Goal: Feedback & Contribution: Contribute content

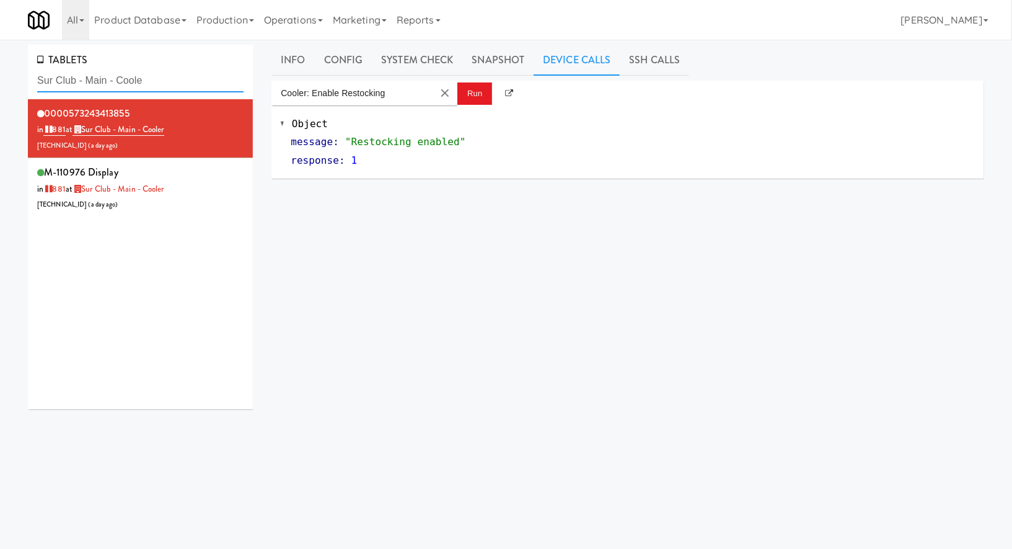
click at [131, 77] on input "Sur Club - Main - Coole" at bounding box center [140, 80] width 206 height 23
paste input "BMP - Cooler"
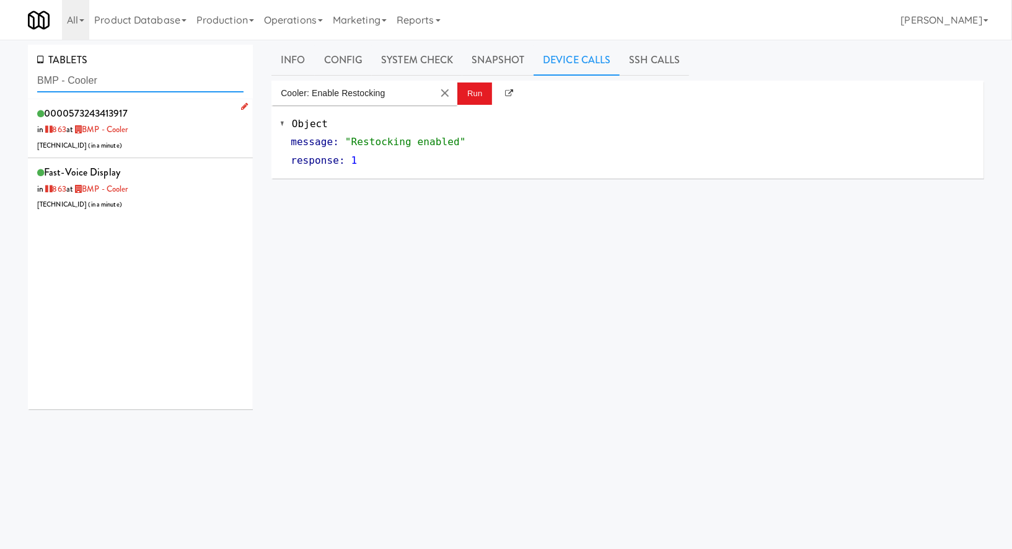
type input "BMP - Cooler"
click at [180, 138] on div "0000573243413917 in 863 at BMP - Cooler 206.0.69.36 ( in a minute )" at bounding box center [140, 128] width 206 height 49
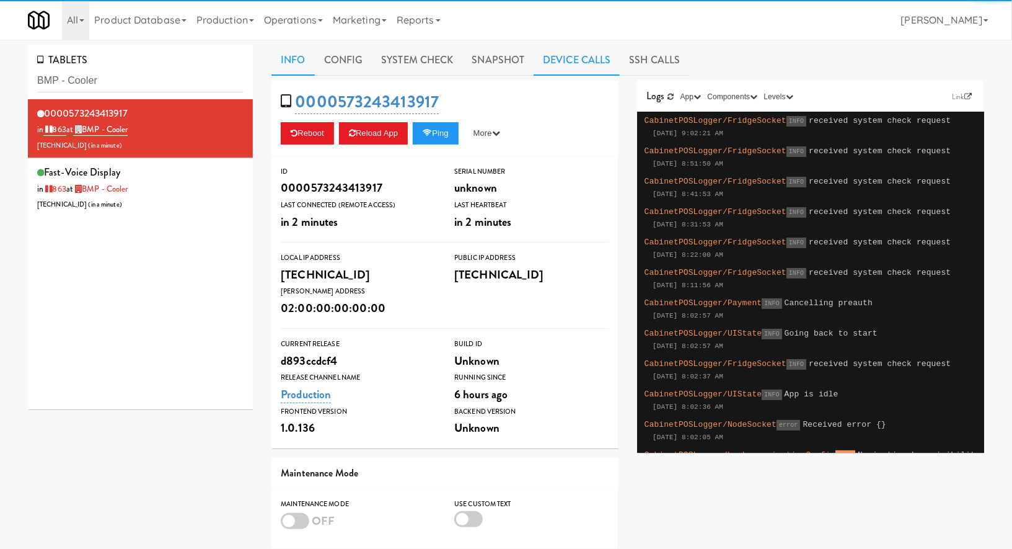
click at [606, 60] on link "Device Calls" at bounding box center [577, 60] width 86 height 31
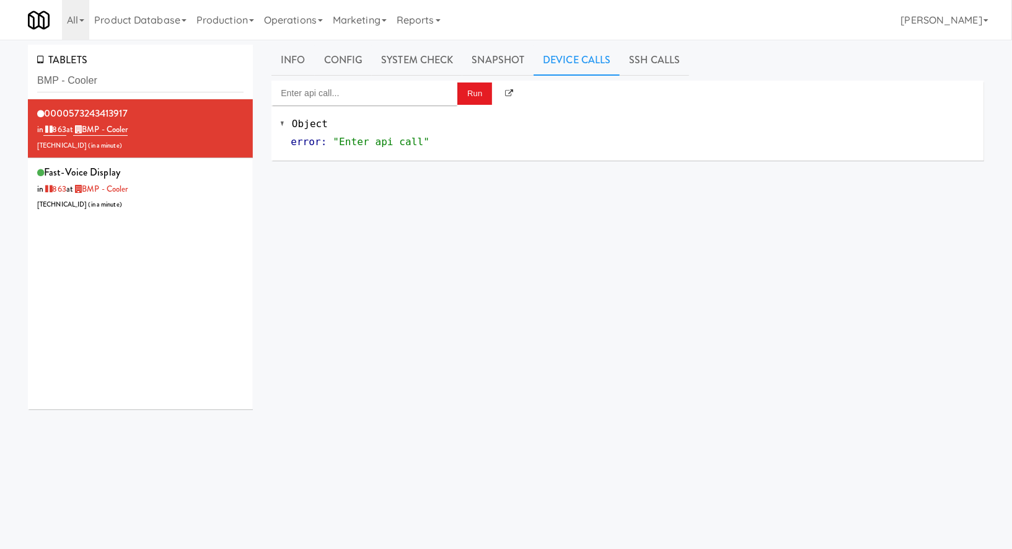
click at [382, 105] on div "Object error : "Enter api call"" at bounding box center [628, 132] width 713 height 55
click at [387, 93] on input "Enter api call..." at bounding box center [365, 93] width 186 height 25
click at [397, 112] on div "Cooler: Enable Restocking" at bounding box center [364, 113] width 167 height 16
type input "Cooler: Enable Restocking"
click at [475, 94] on button "Run" at bounding box center [474, 93] width 35 height 22
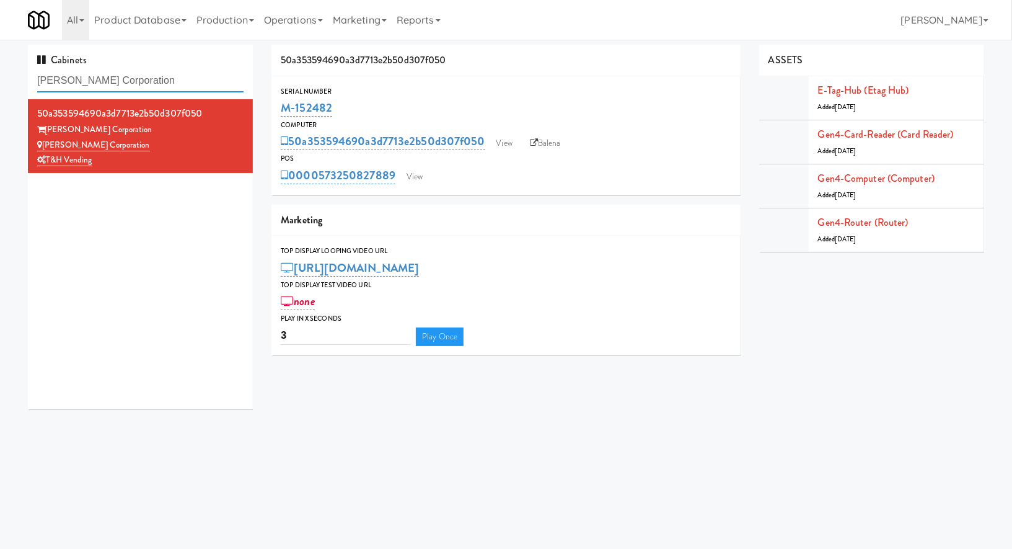
click at [133, 79] on input "Keith Corporation" at bounding box center [140, 80] width 206 height 23
paste input "BMP - Cooler"
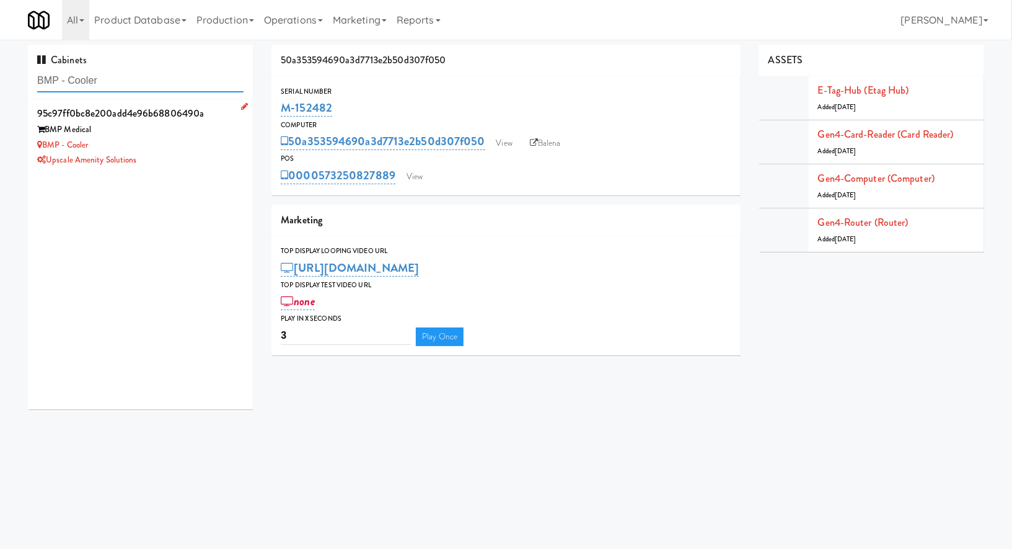
type input "BMP - Cooler"
click at [201, 143] on div "BMP - Cooler" at bounding box center [140, 145] width 206 height 15
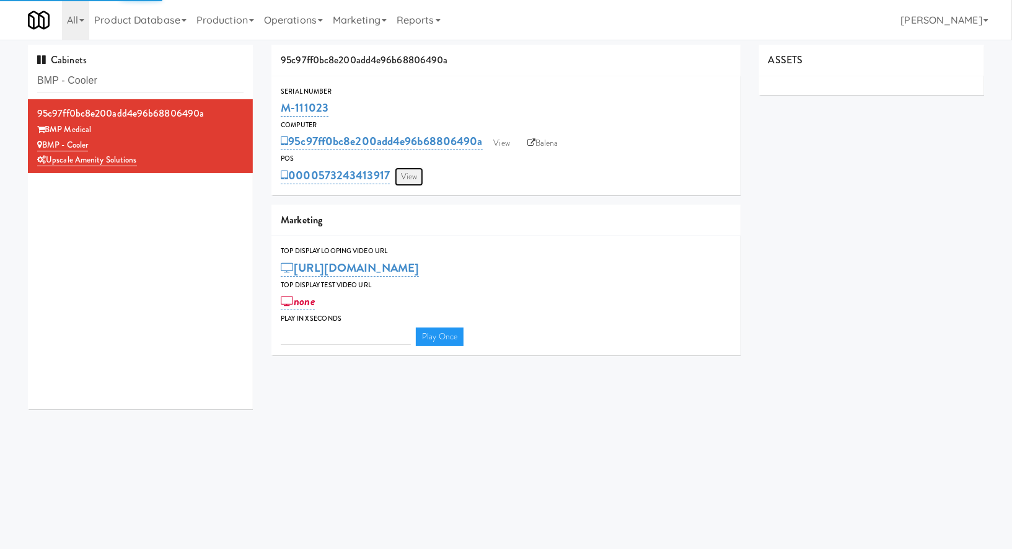
click at [411, 170] on link "View" at bounding box center [409, 176] width 29 height 19
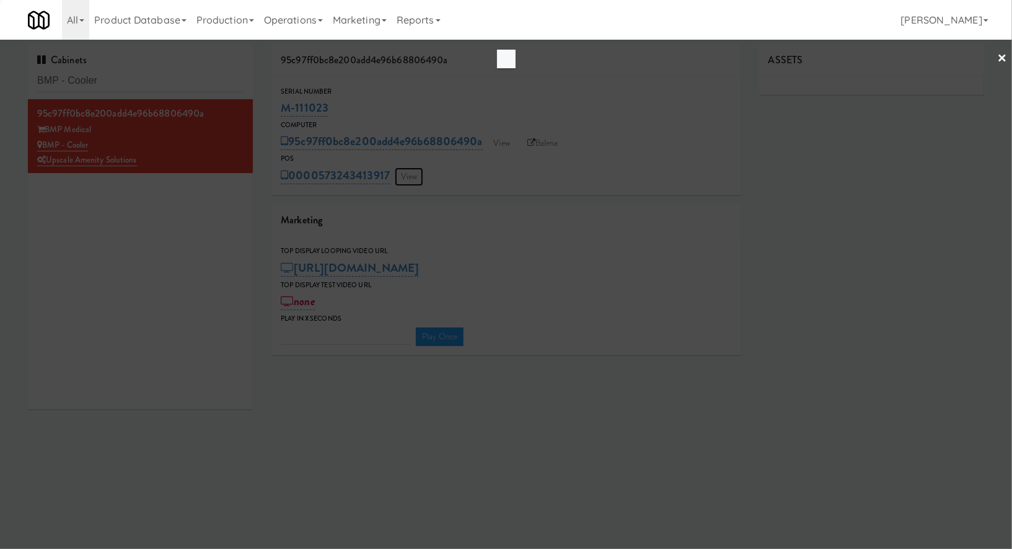
type input "3"
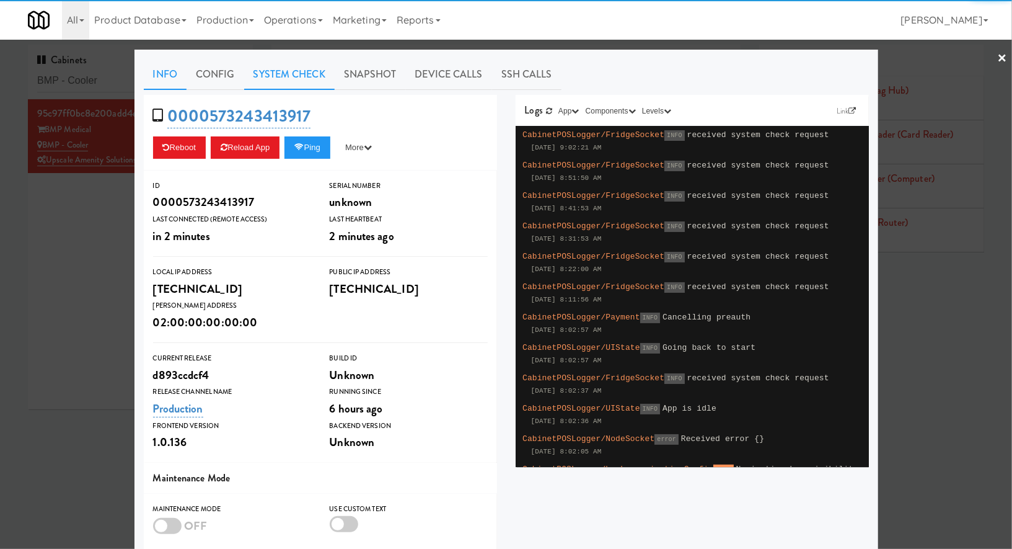
click at [298, 71] on link "System Check" at bounding box center [289, 74] width 91 height 31
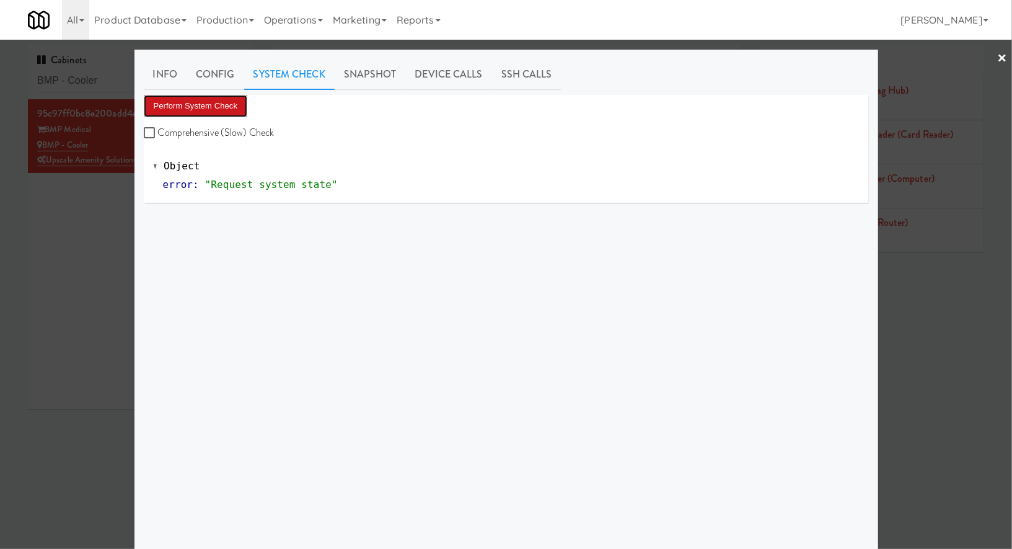
click at [228, 104] on button "Perform System Check" at bounding box center [196, 106] width 104 height 22
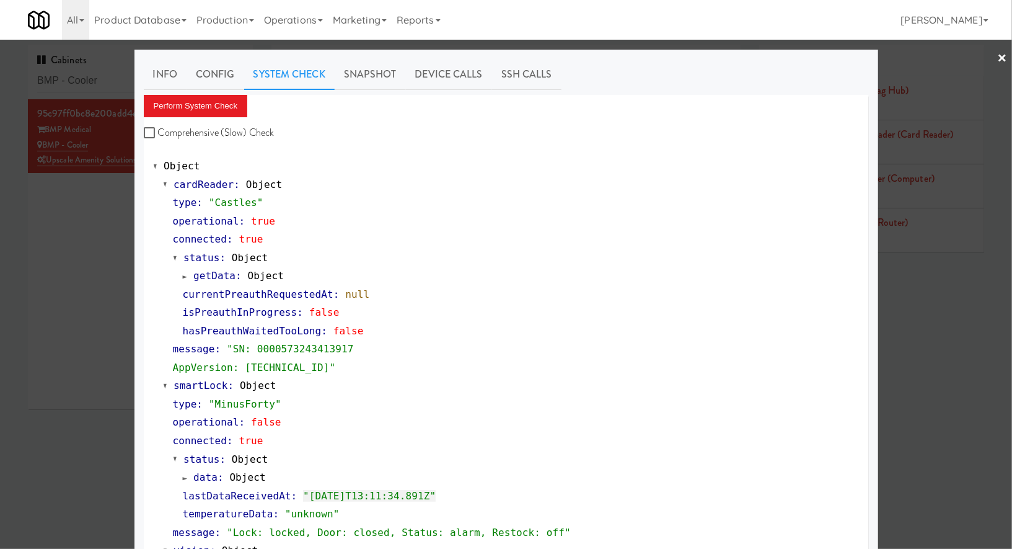
scroll to position [9, 0]
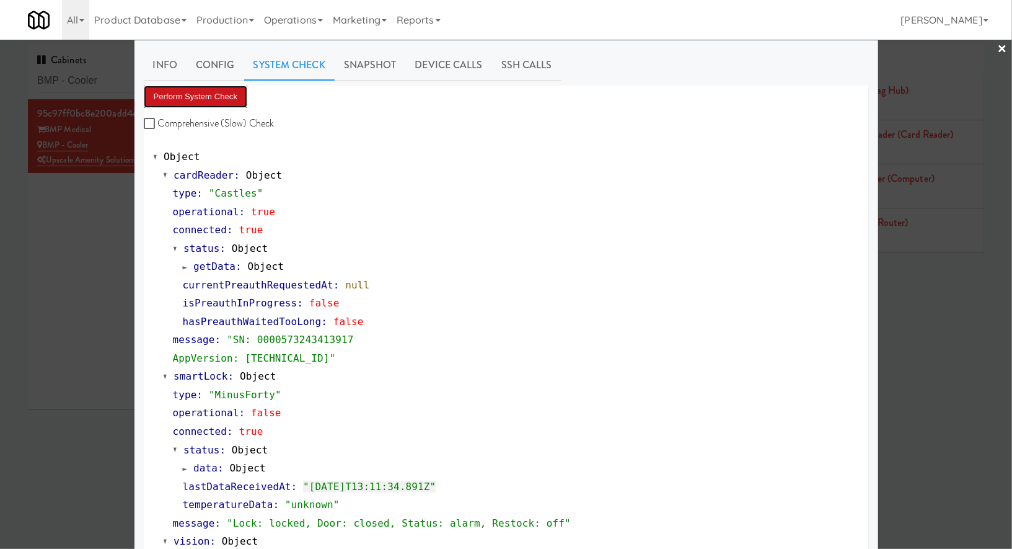
click at [206, 95] on button "Perform System Check" at bounding box center [196, 97] width 104 height 22
click at [111, 79] on div at bounding box center [506, 274] width 1012 height 549
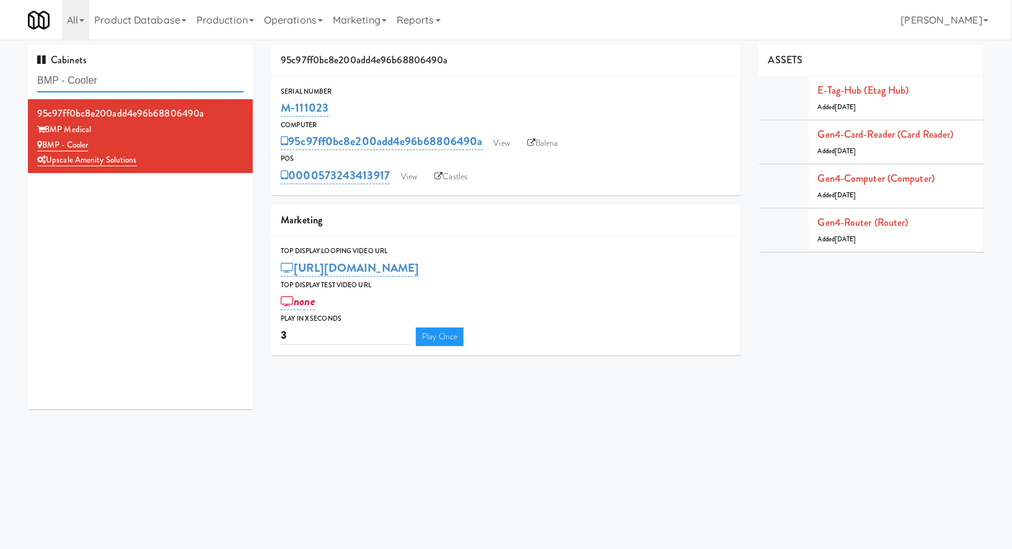
click at [111, 79] on input "BMP - Cooler" at bounding box center [140, 80] width 206 height 23
paste input "250 Residences-Cooler"
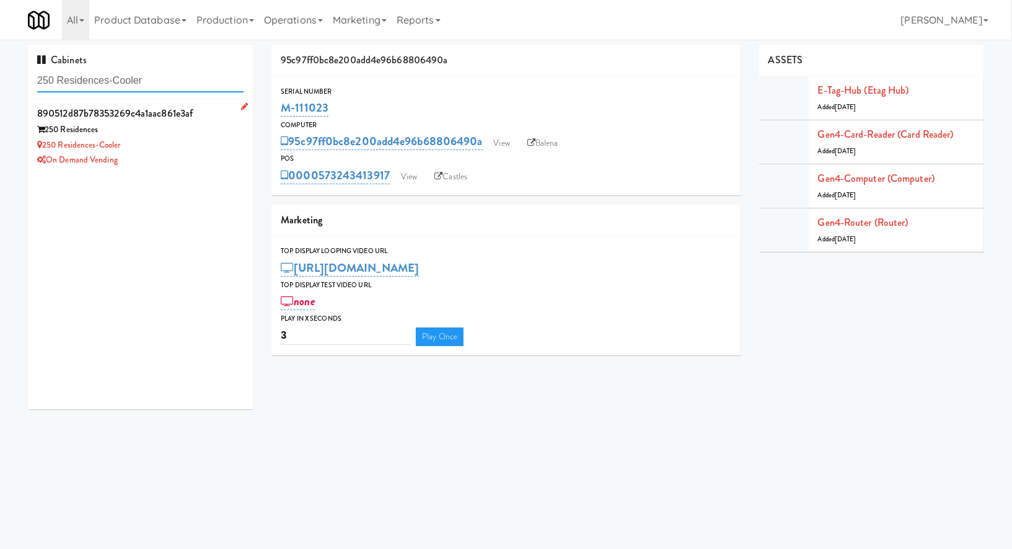
type input "250 Residences-Cooler"
click at [195, 146] on div "250 Residences-Cooler" at bounding box center [140, 145] width 206 height 15
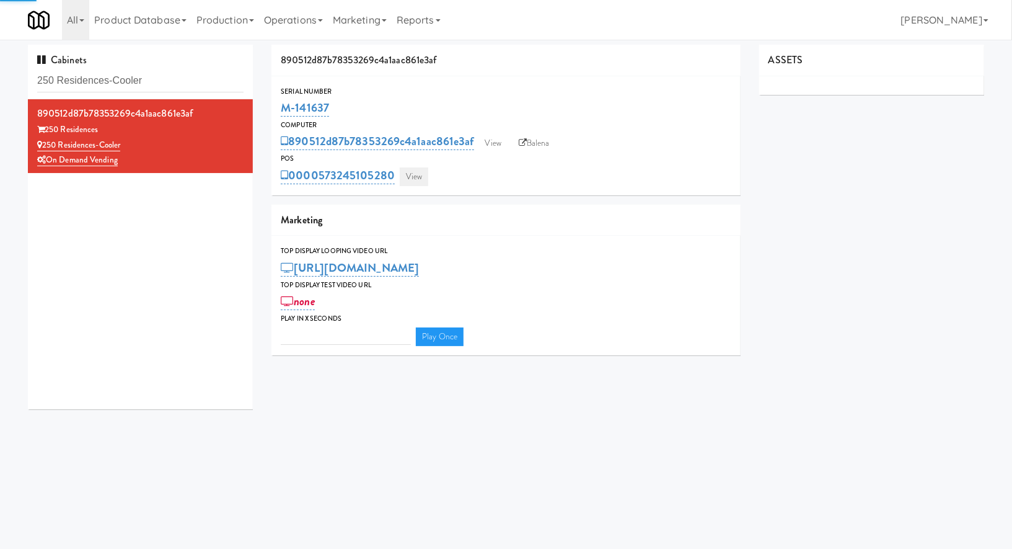
type input "3"
click at [410, 182] on link "View" at bounding box center [414, 176] width 29 height 19
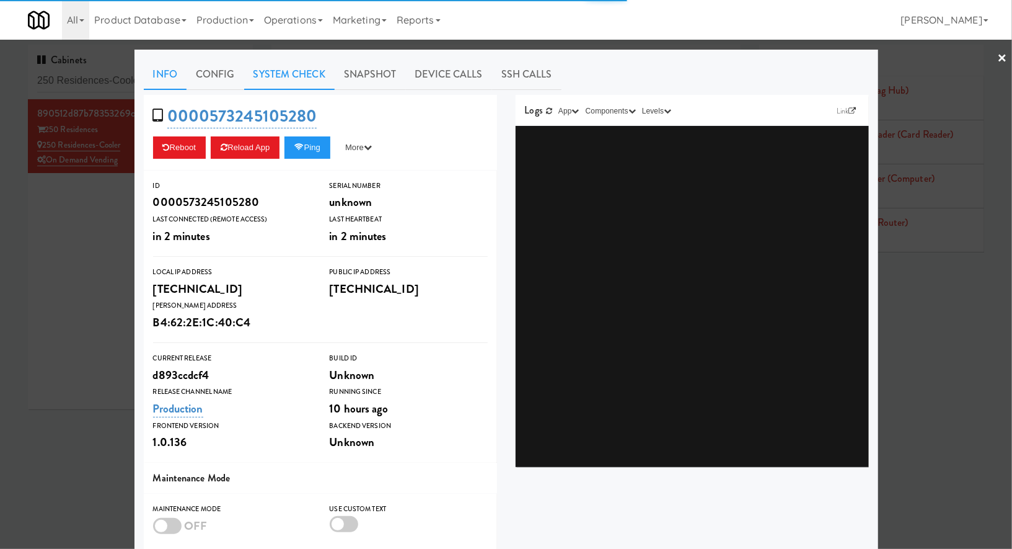
click at [320, 76] on link "System Check" at bounding box center [289, 74] width 91 height 31
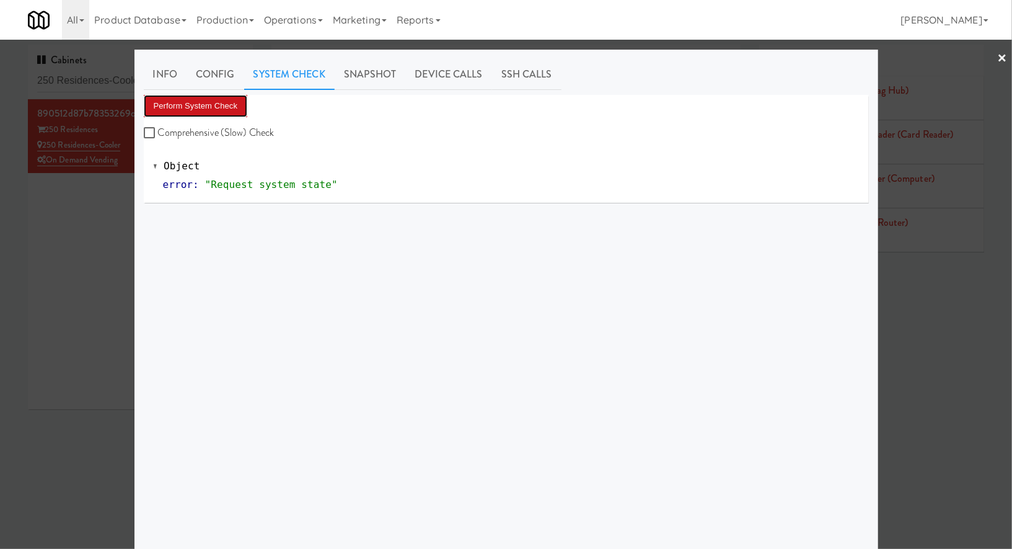
click at [241, 100] on button "Perform System Check" at bounding box center [196, 106] width 104 height 22
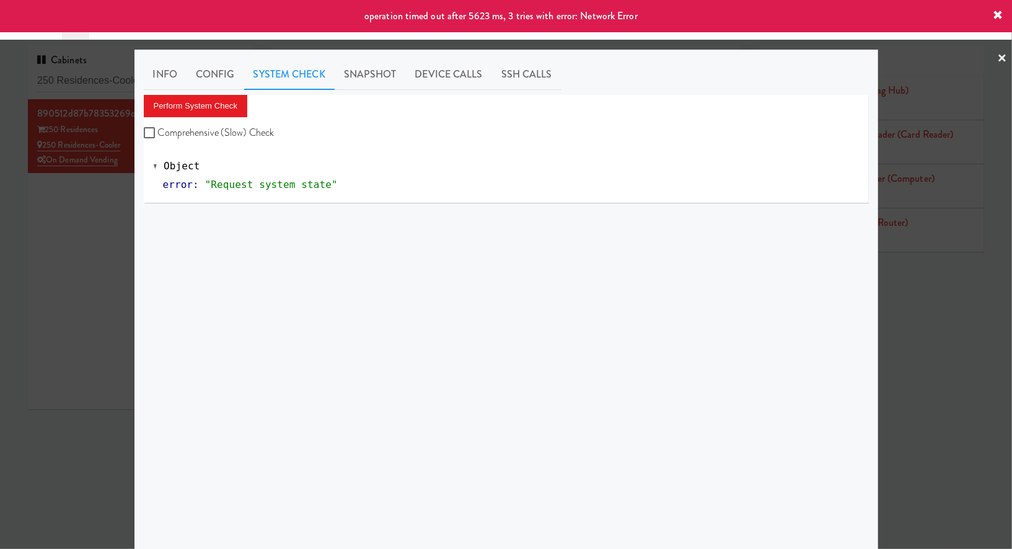
click at [115, 218] on div at bounding box center [506, 274] width 1012 height 549
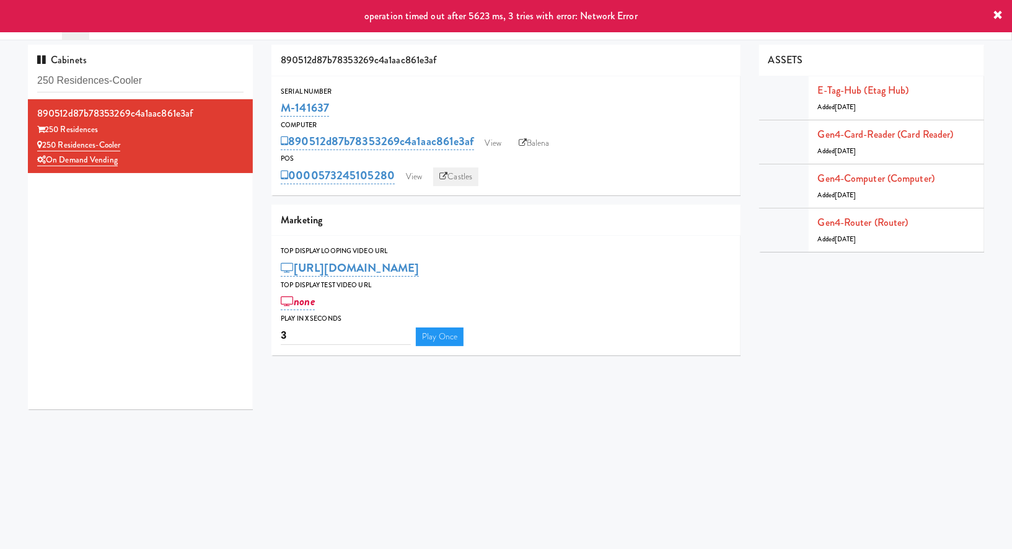
click at [462, 177] on link "Castles" at bounding box center [455, 176] width 45 height 19
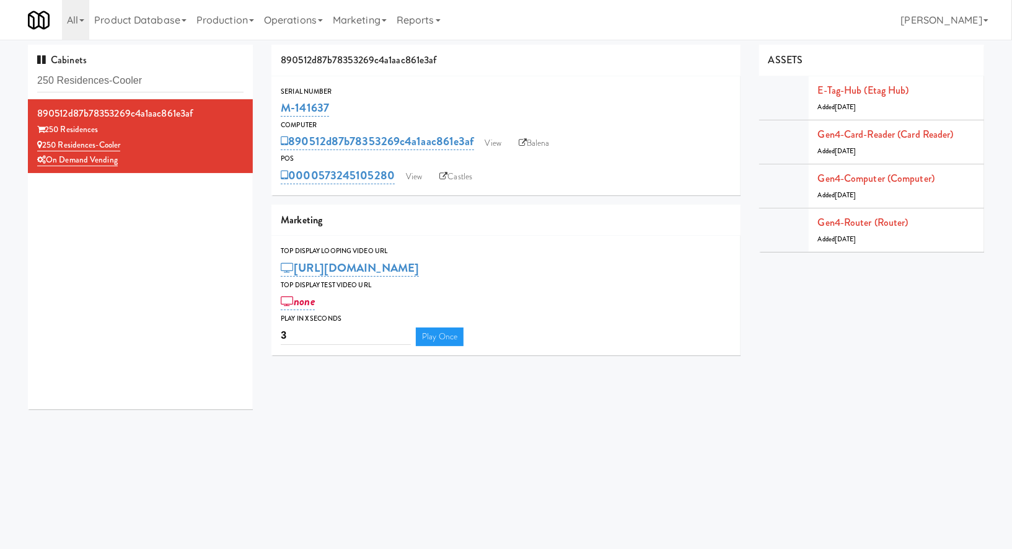
click at [539, 152] on div "POS" at bounding box center [506, 158] width 451 height 12
click at [534, 148] on link "Balena" at bounding box center [534, 143] width 43 height 19
drag, startPoint x: 345, startPoint y: 108, endPoint x: 280, endPoint y: 108, distance: 64.5
click at [280, 108] on div "Serial Number M-141637" at bounding box center [506, 102] width 469 height 33
copy link "M-141637"
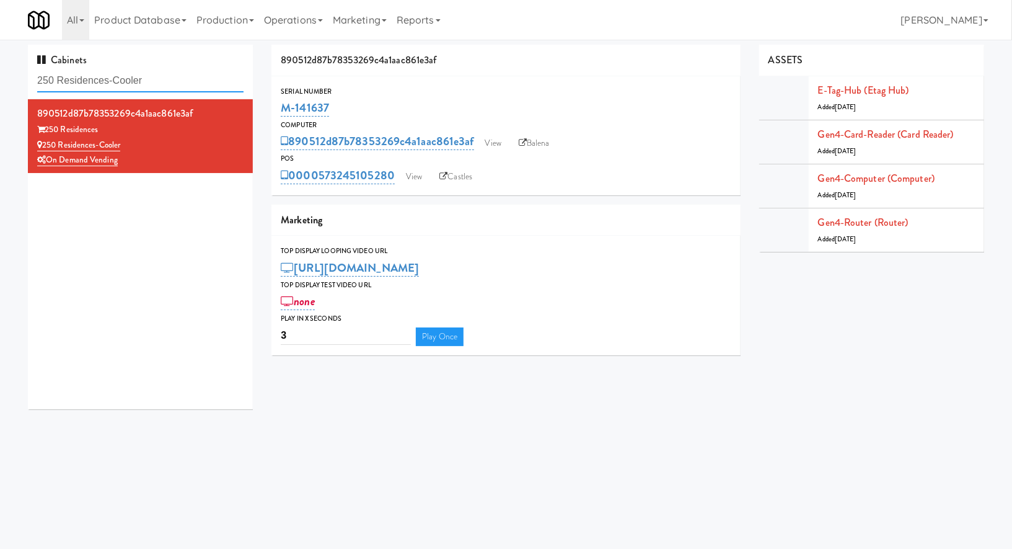
click at [187, 86] on input "250 Residences-Cooler" at bounding box center [140, 80] width 206 height 23
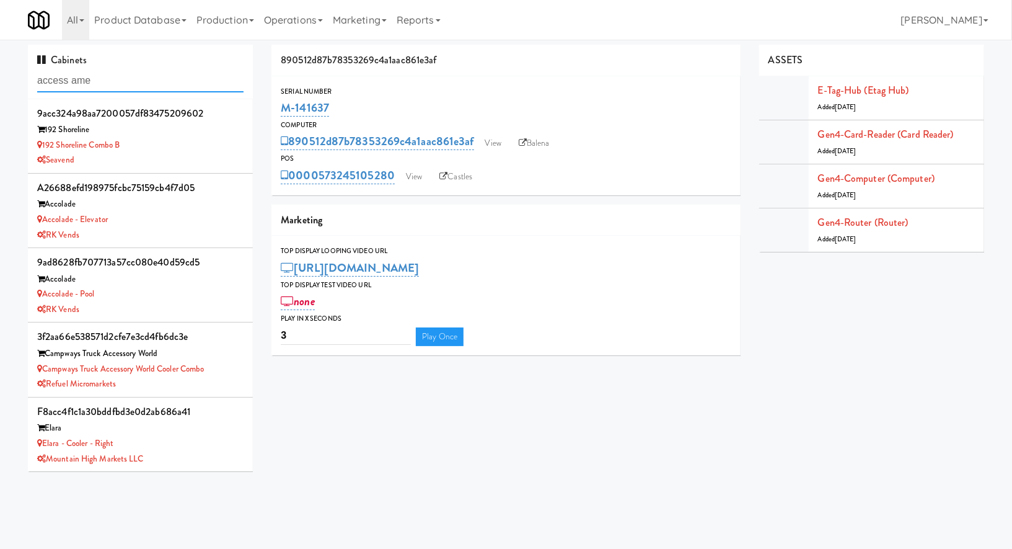
type input "access ame"
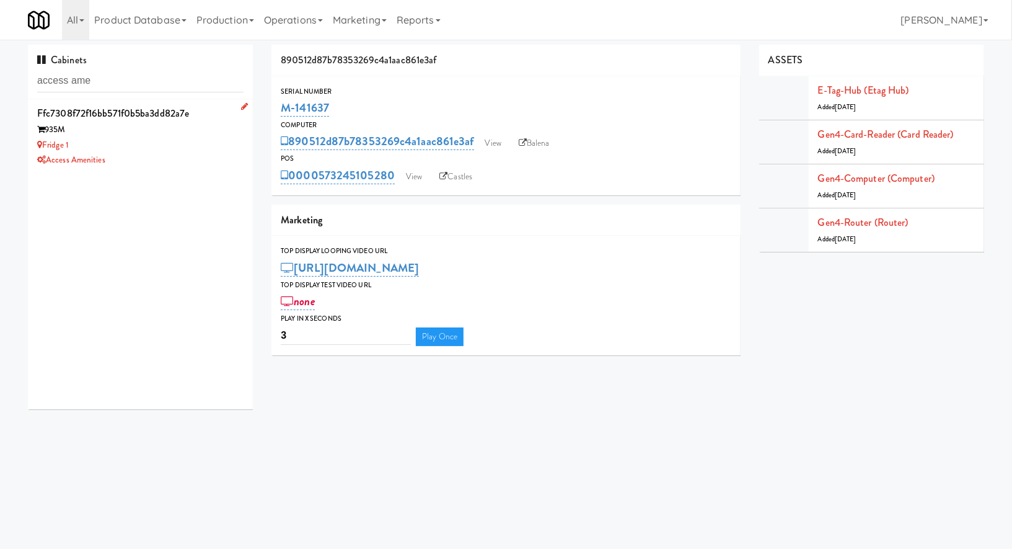
click at [207, 139] on div "Fridge 1" at bounding box center [140, 145] width 206 height 15
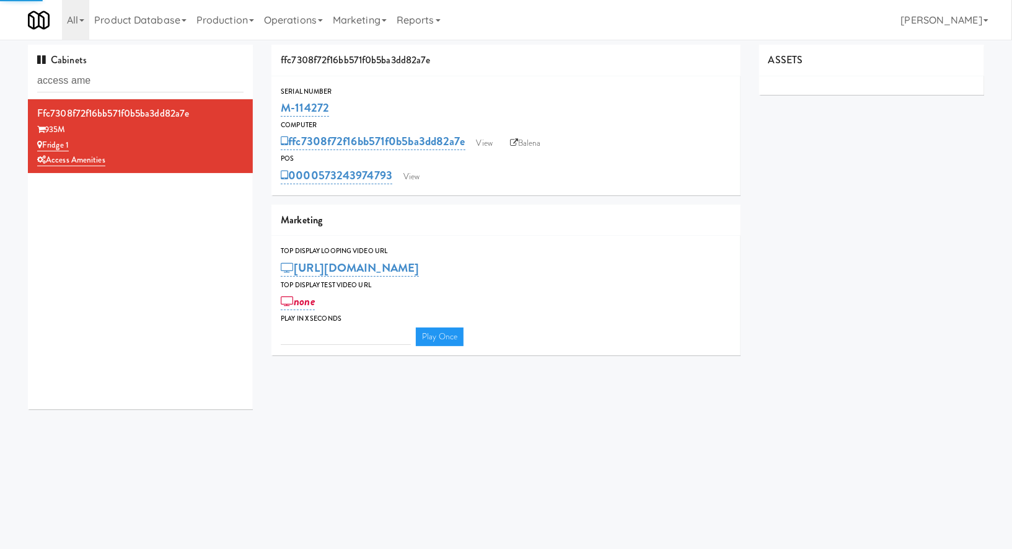
type input "3"
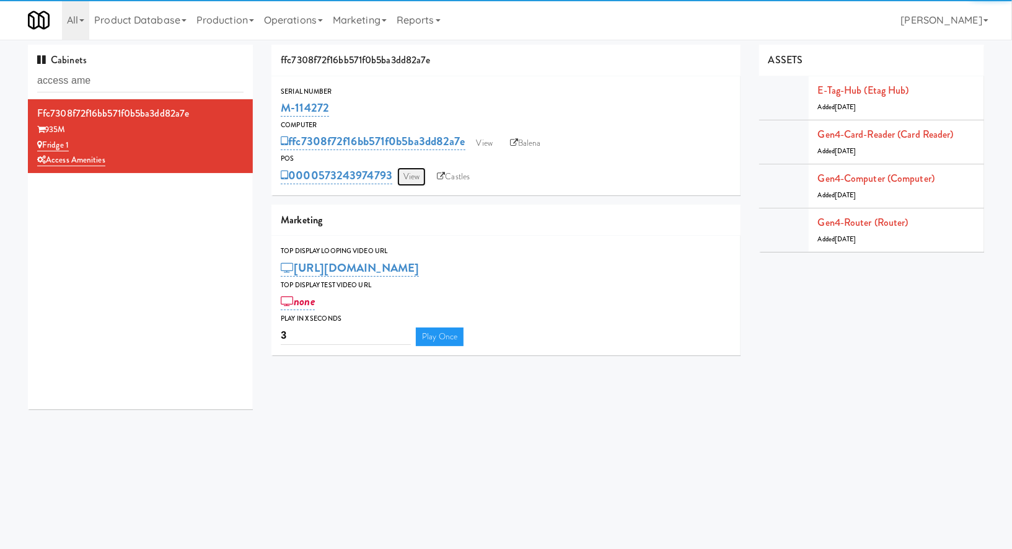
click at [413, 176] on link "View" at bounding box center [411, 176] width 29 height 19
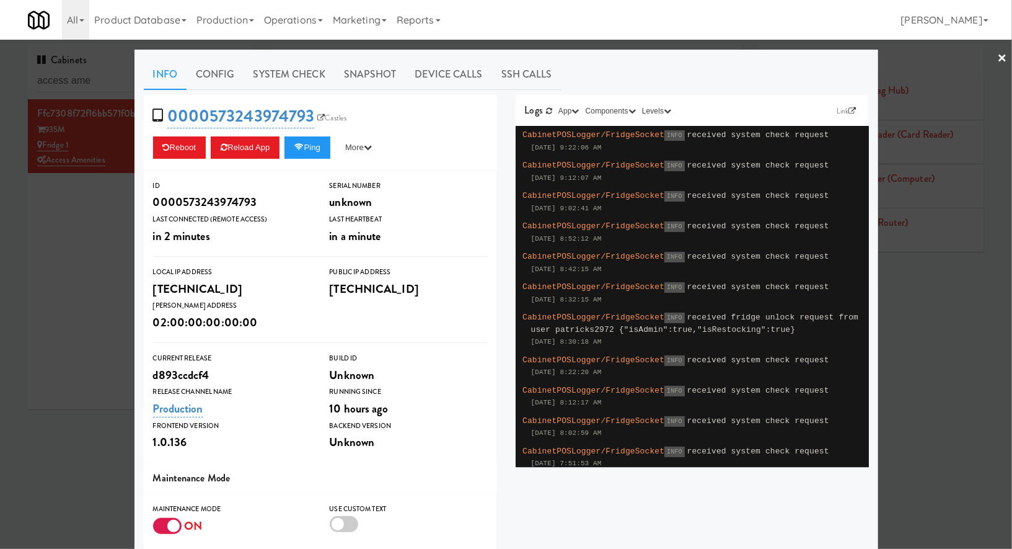
click at [175, 526] on div at bounding box center [167, 526] width 29 height 16
click at [0, 0] on input "checkbox" at bounding box center [0, 0] width 0 height 0
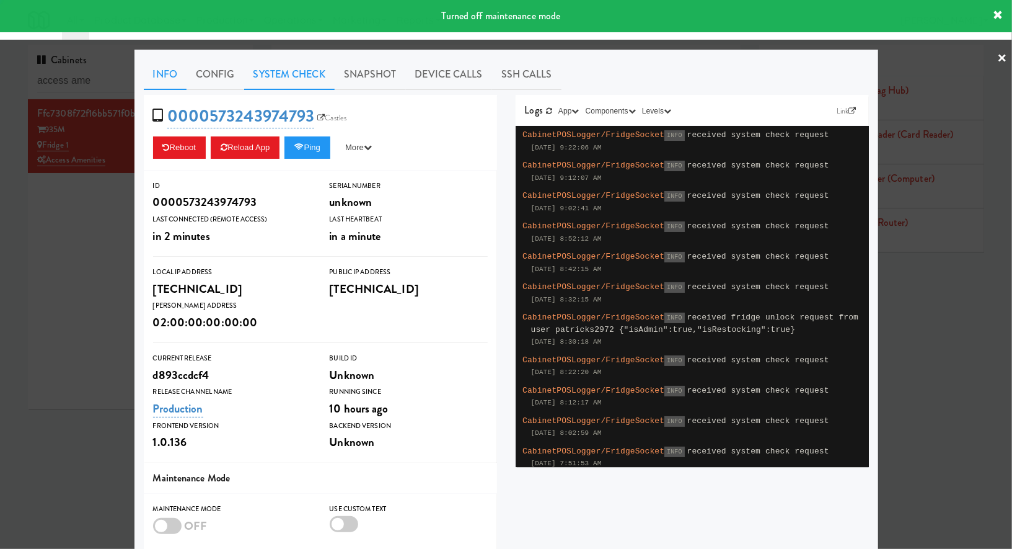
click at [314, 77] on link "System Check" at bounding box center [289, 74] width 91 height 31
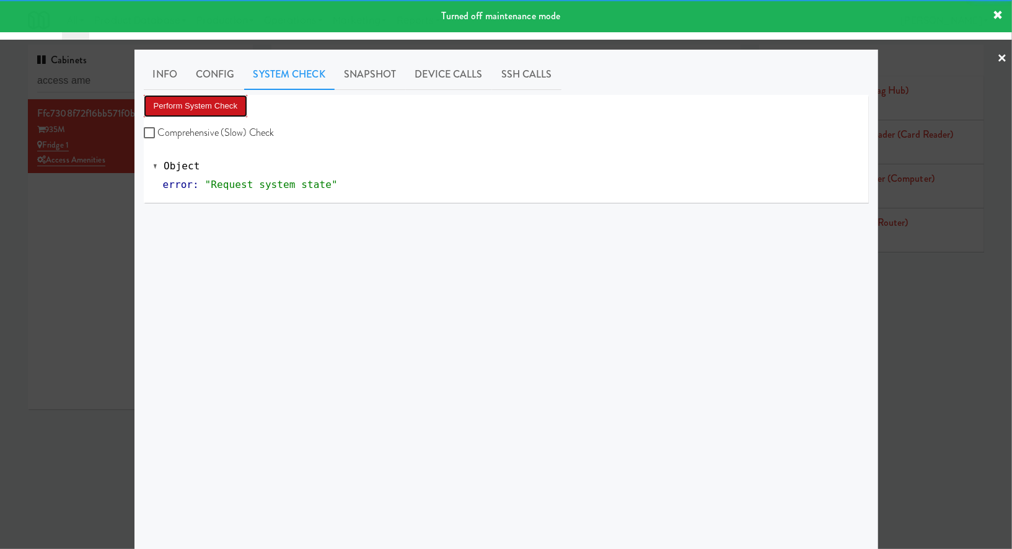
click at [217, 104] on button "Perform System Check" at bounding box center [196, 106] width 104 height 22
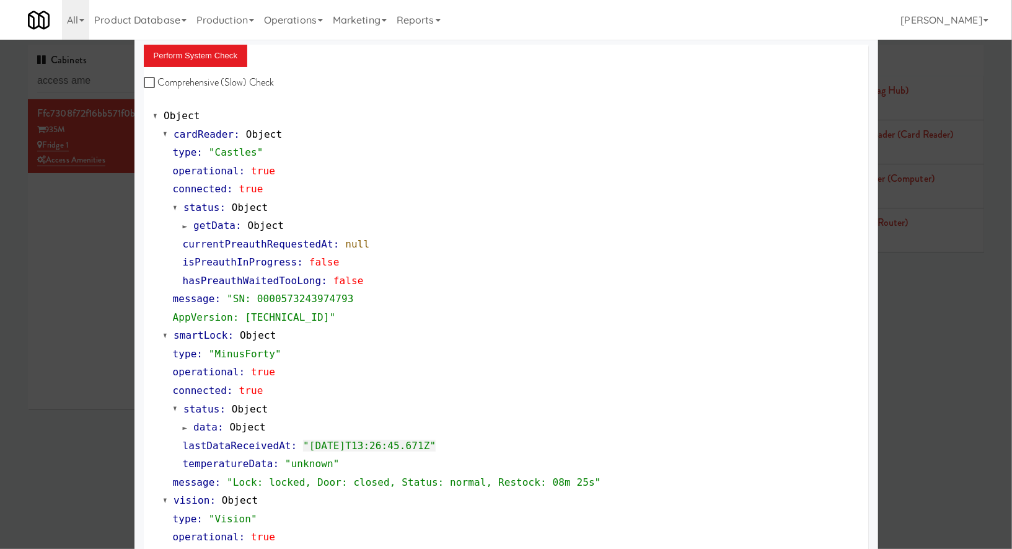
scroll to position [51, 0]
click at [95, 148] on div at bounding box center [506, 274] width 1012 height 549
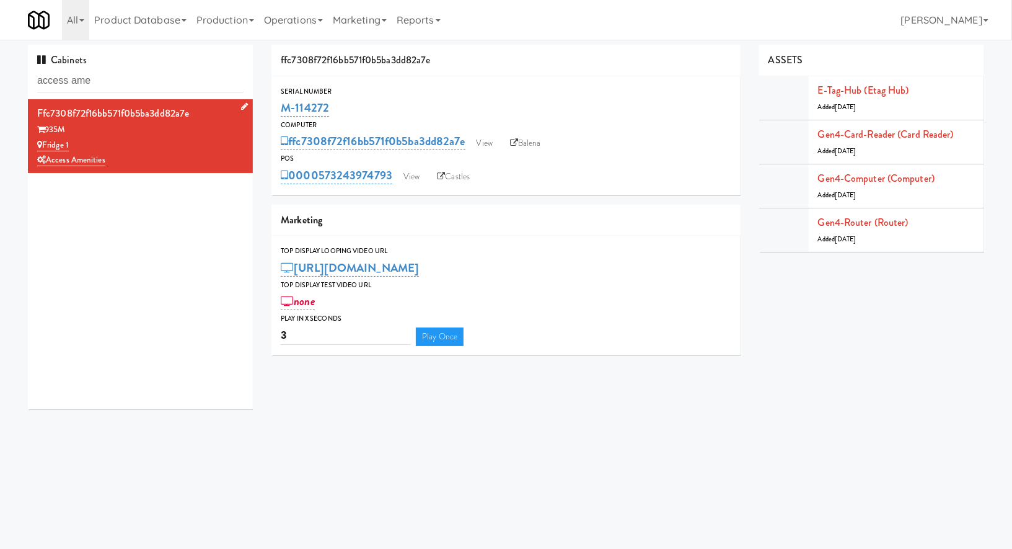
drag, startPoint x: 85, startPoint y: 145, endPoint x: 45, endPoint y: 145, distance: 40.3
click at [45, 145] on div "Fridge 1" at bounding box center [140, 145] width 206 height 15
copy link "Fridge 1"
click at [165, 80] on input "access ame" at bounding box center [140, 80] width 206 height 23
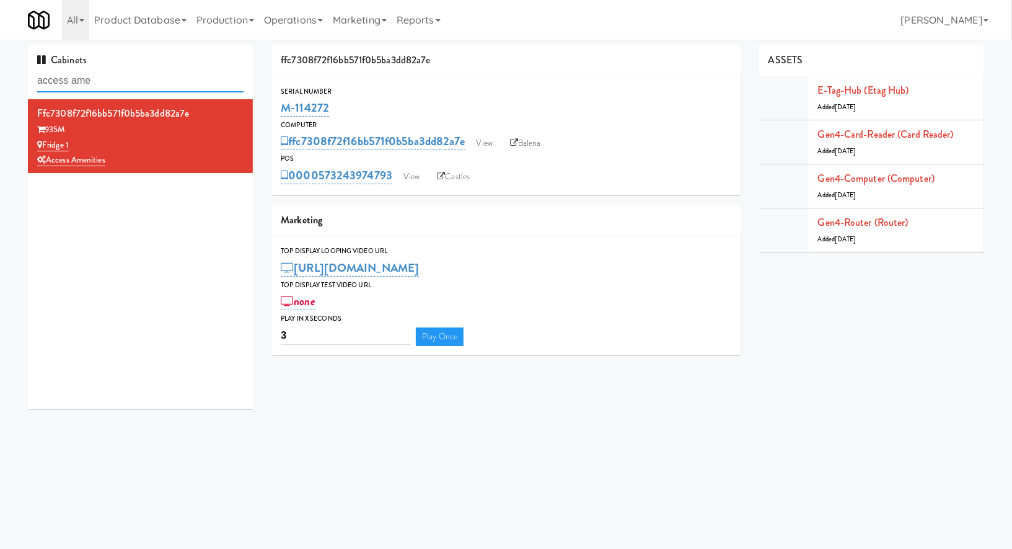
click at [165, 80] on input "access ame" at bounding box center [140, 80] width 206 height 23
paste input "250 Residences-Cooler"
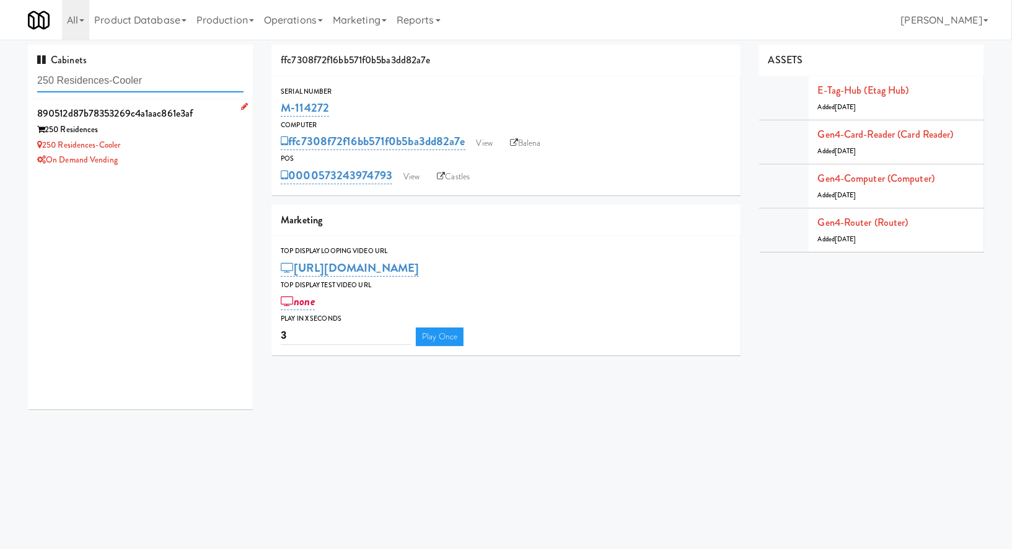
type input "250 Residences-Cooler"
click at [216, 127] on div "250 Residences" at bounding box center [140, 129] width 206 height 15
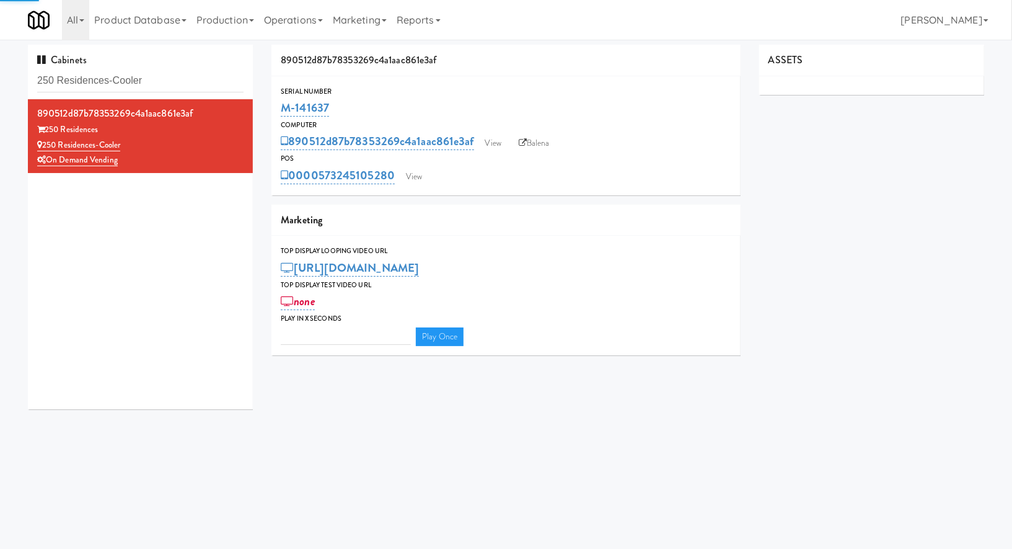
type input "3"
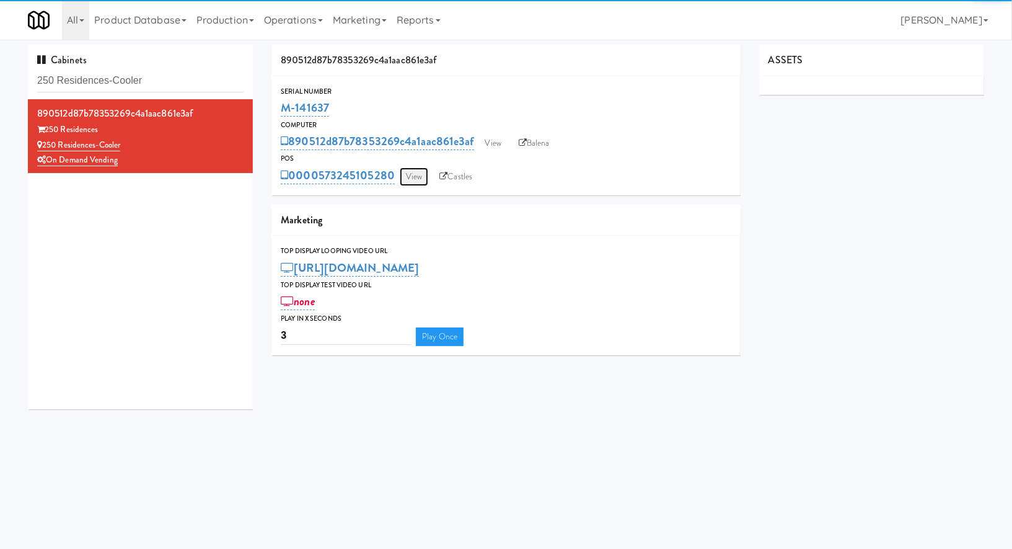
click at [413, 181] on link "View" at bounding box center [414, 176] width 29 height 19
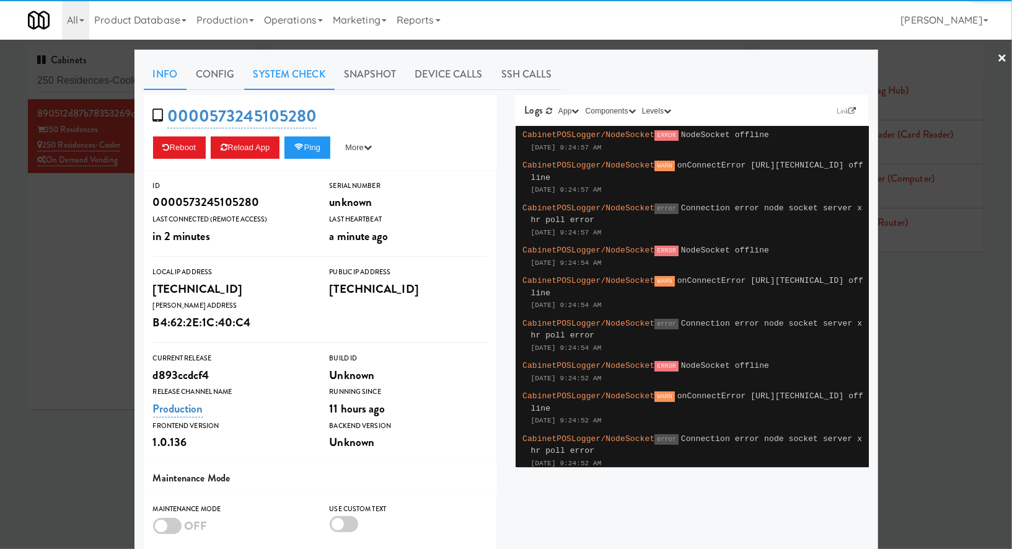
click at [318, 77] on link "System Check" at bounding box center [289, 74] width 91 height 31
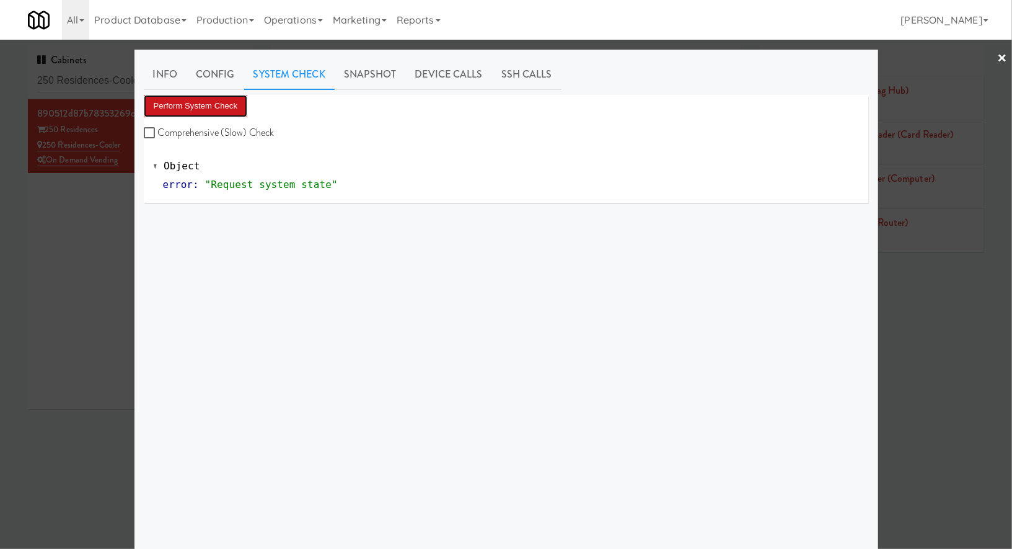
click at [239, 105] on button "Perform System Check" at bounding box center [196, 106] width 104 height 22
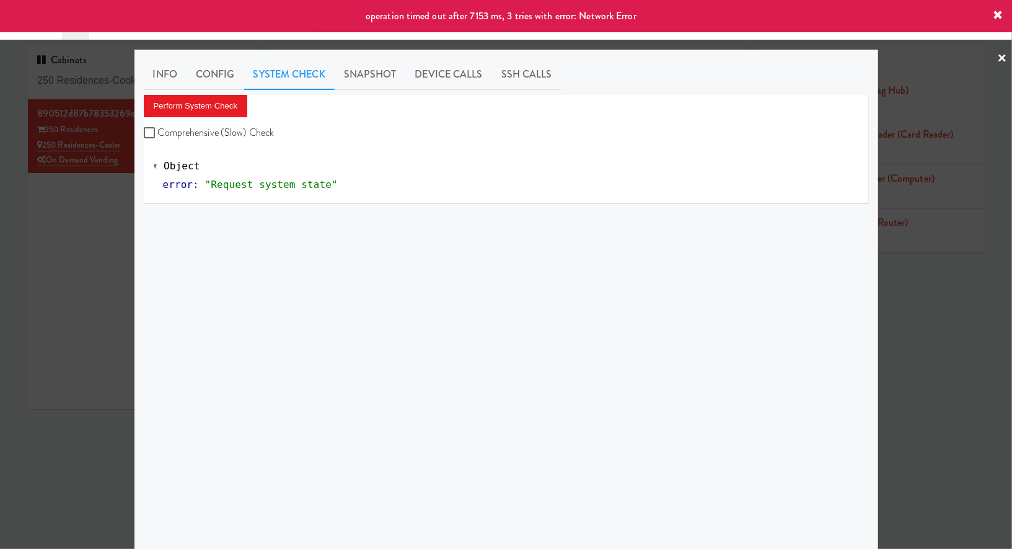
click at [75, 221] on div at bounding box center [506, 274] width 1012 height 549
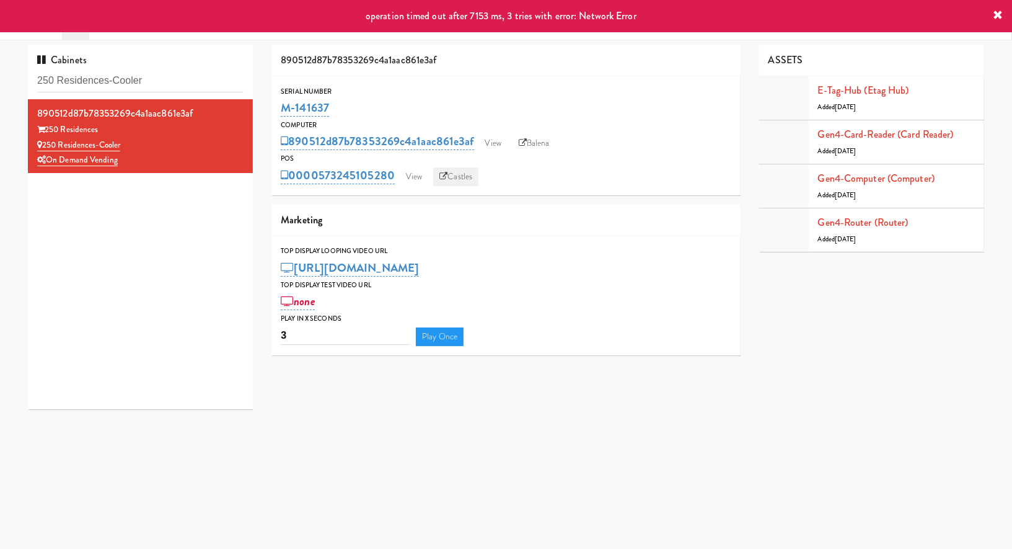
click at [453, 177] on link "Castles" at bounding box center [455, 176] width 45 height 19
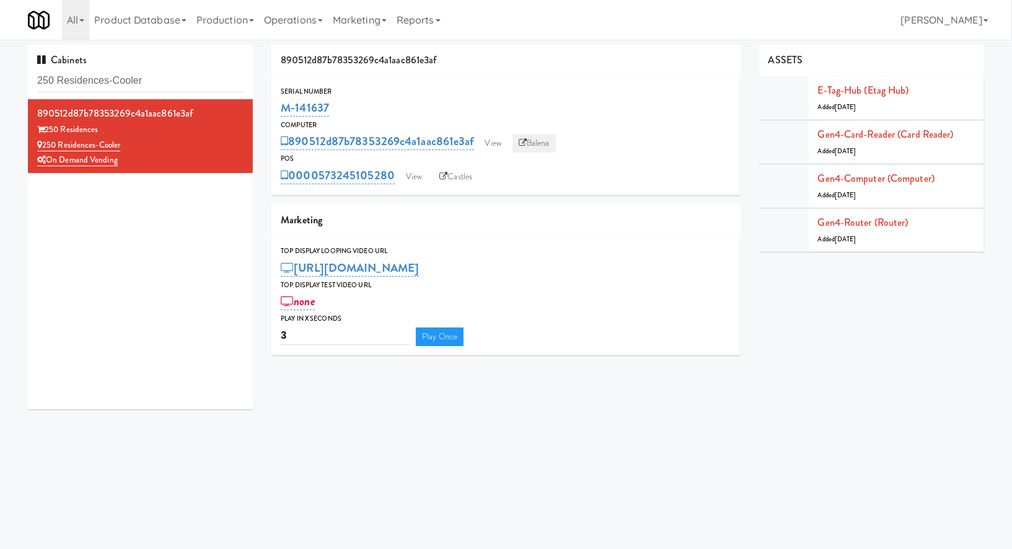
click at [538, 142] on link "Balena" at bounding box center [534, 143] width 43 height 19
drag, startPoint x: 334, startPoint y: 112, endPoint x: 285, endPoint y: 112, distance: 48.4
click at [285, 112] on div "M-141637" at bounding box center [506, 107] width 451 height 21
copy link "M-141637"
click at [416, 175] on link "View" at bounding box center [414, 176] width 29 height 19
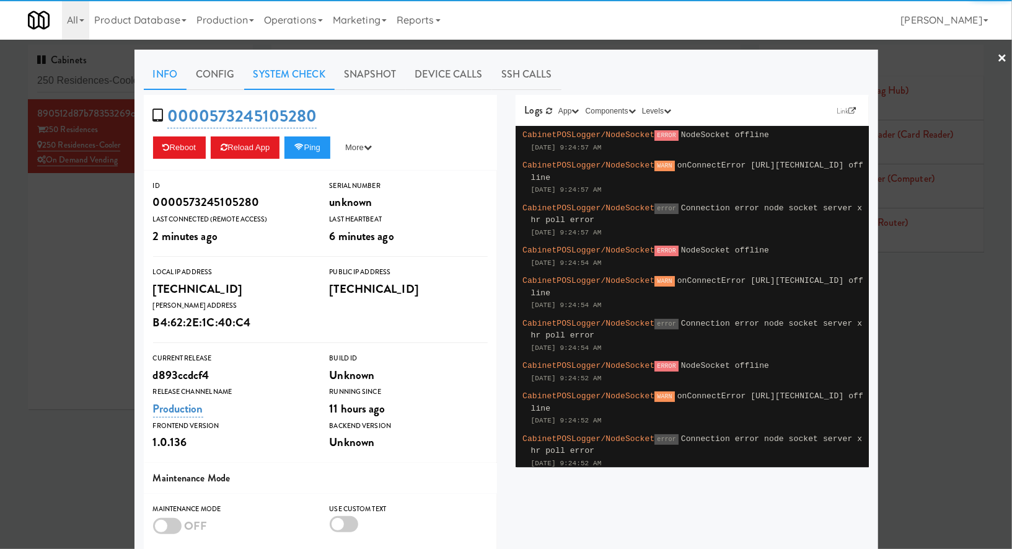
click at [299, 75] on link "System Check" at bounding box center [289, 74] width 91 height 31
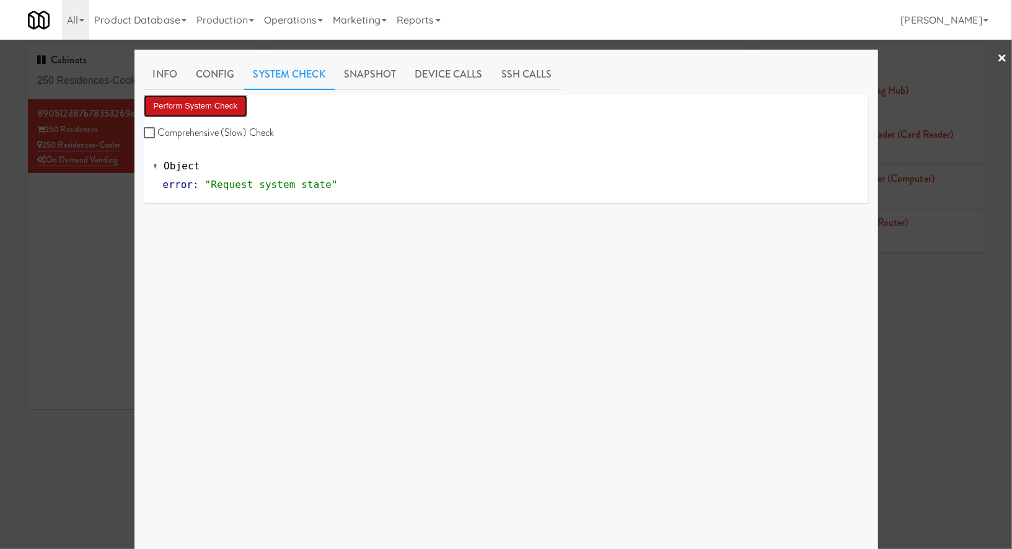
click at [233, 106] on button "Perform System Check" at bounding box center [196, 106] width 104 height 22
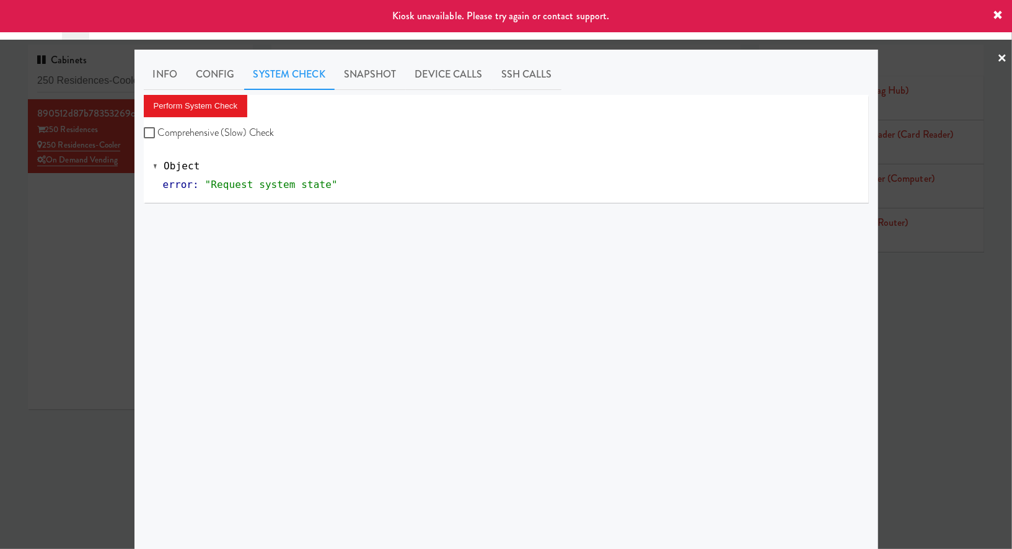
click at [89, 237] on div at bounding box center [506, 274] width 1012 height 549
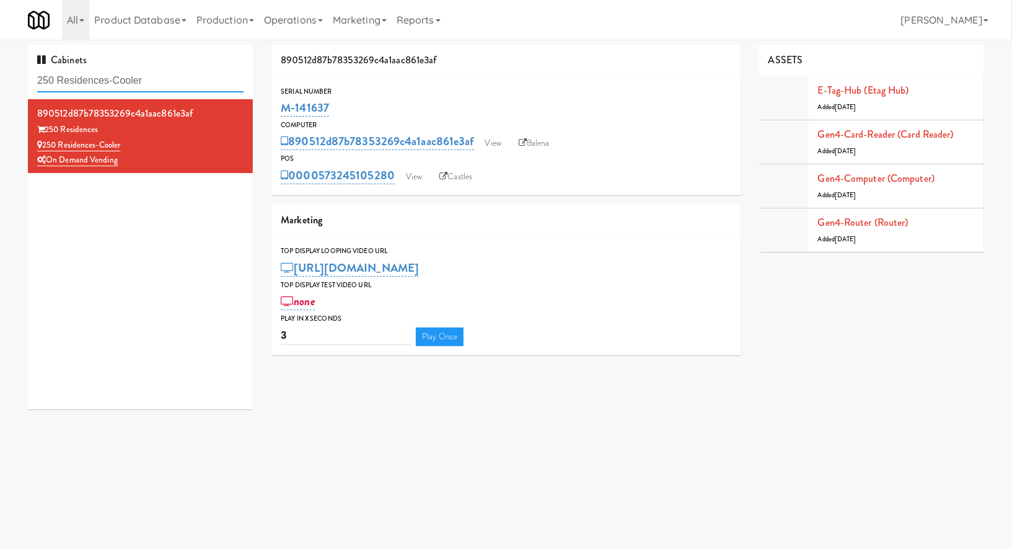
click at [129, 80] on input "250 Residences-Cooler" at bounding box center [140, 80] width 206 height 23
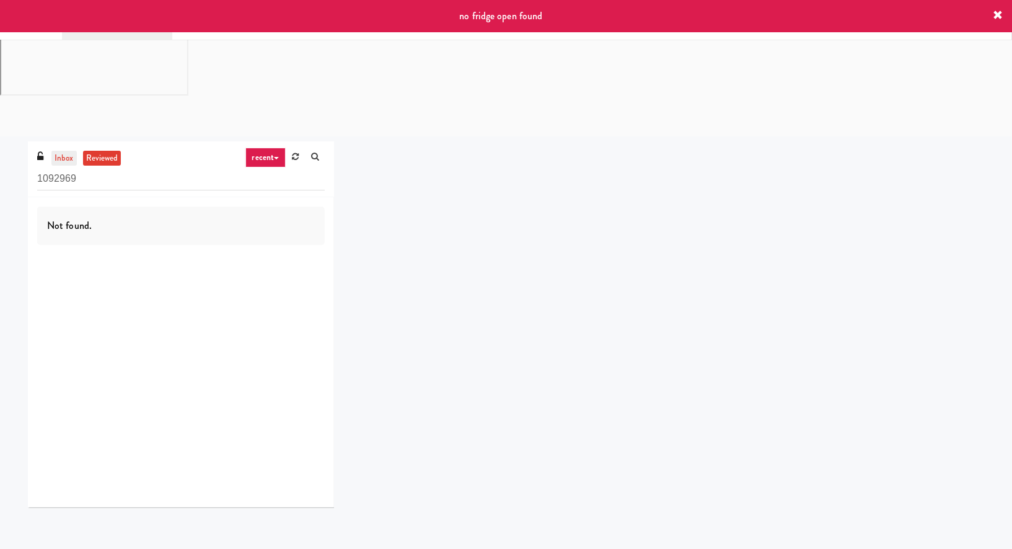
click at [67, 151] on link "inbox" at bounding box center [63, 158] width 25 height 15
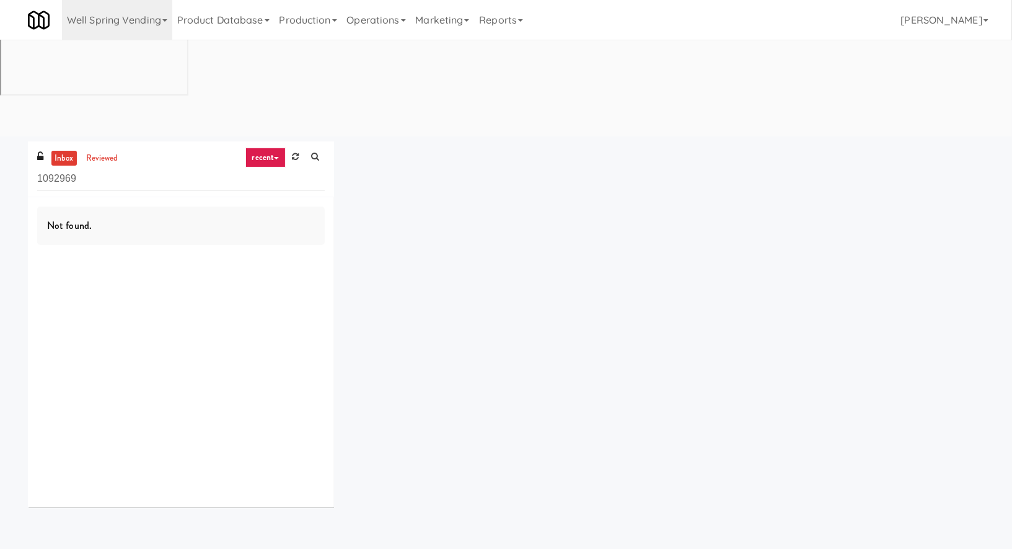
click at [265, 148] on link "recent" at bounding box center [265, 158] width 41 height 20
click at [277, 170] on link "all" at bounding box center [275, 181] width 99 height 22
click at [151, 34] on link "Well Spring Vending" at bounding box center [117, 20] width 110 height 40
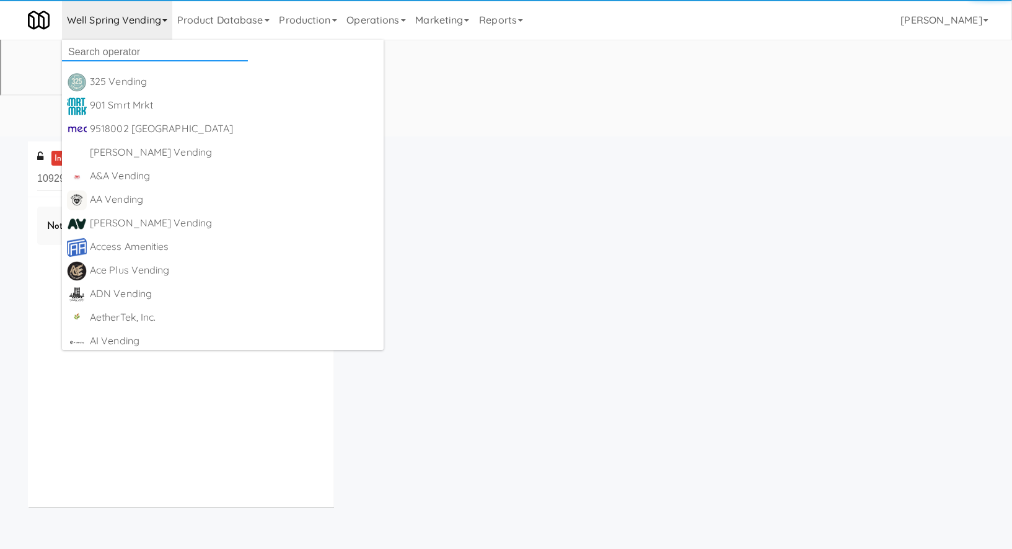
click at [157, 58] on input "text" at bounding box center [155, 52] width 186 height 19
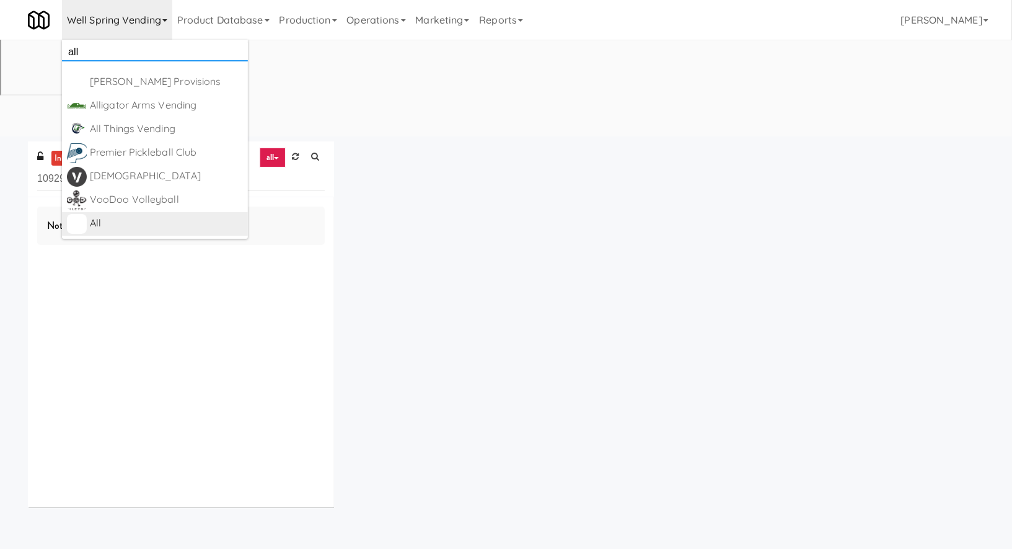
type input "all"
click at [177, 219] on div "All" at bounding box center [166, 223] width 153 height 19
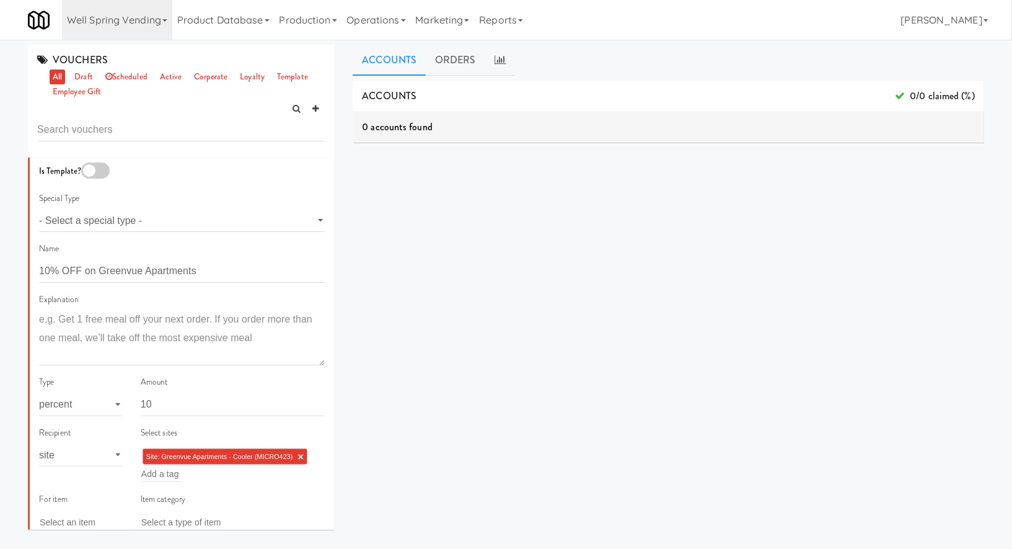
scroll to position [645, 0]
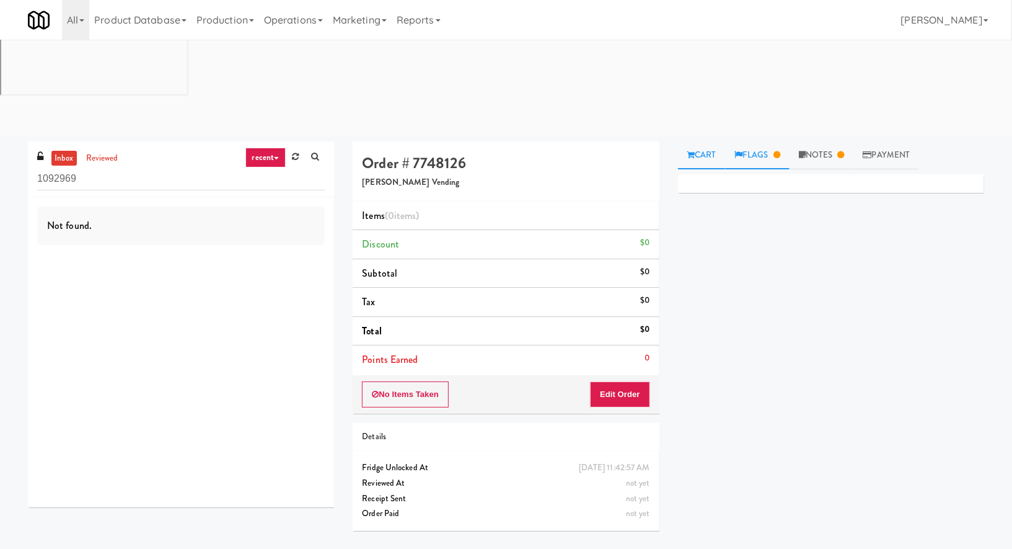
click at [777, 141] on link "Flags" at bounding box center [757, 155] width 64 height 28
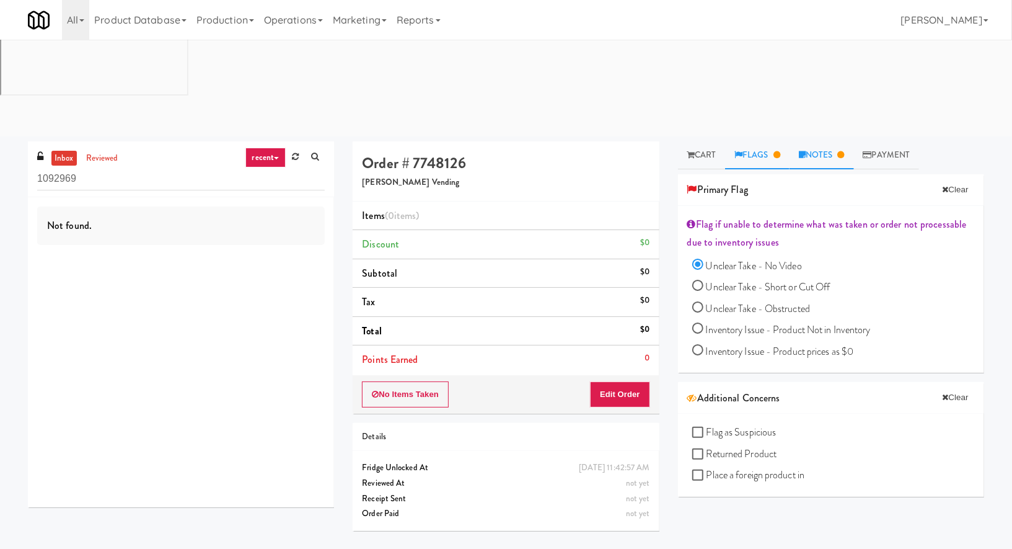
click at [809, 141] on link "Notes" at bounding box center [822, 155] width 64 height 28
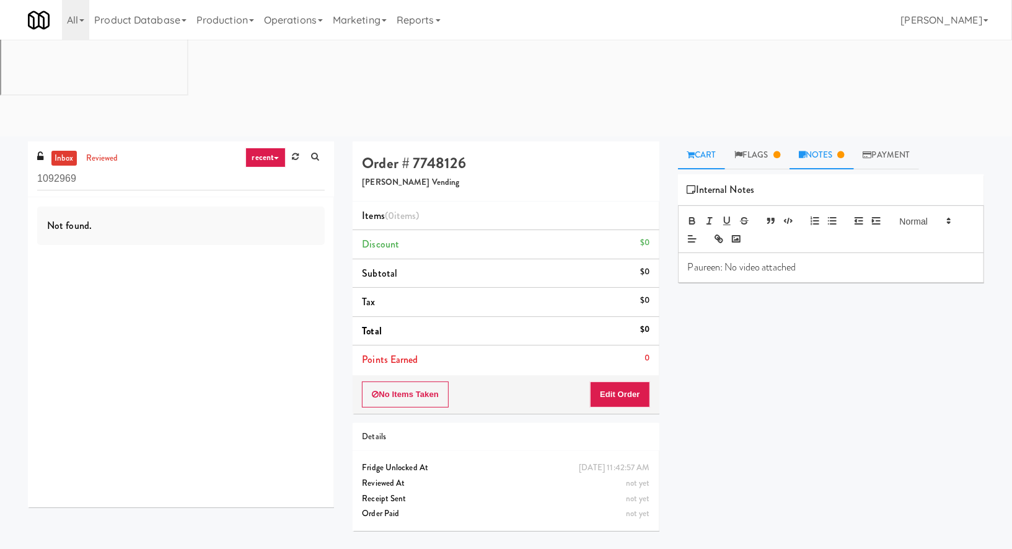
click at [712, 141] on link "Cart" at bounding box center [702, 155] width 48 height 28
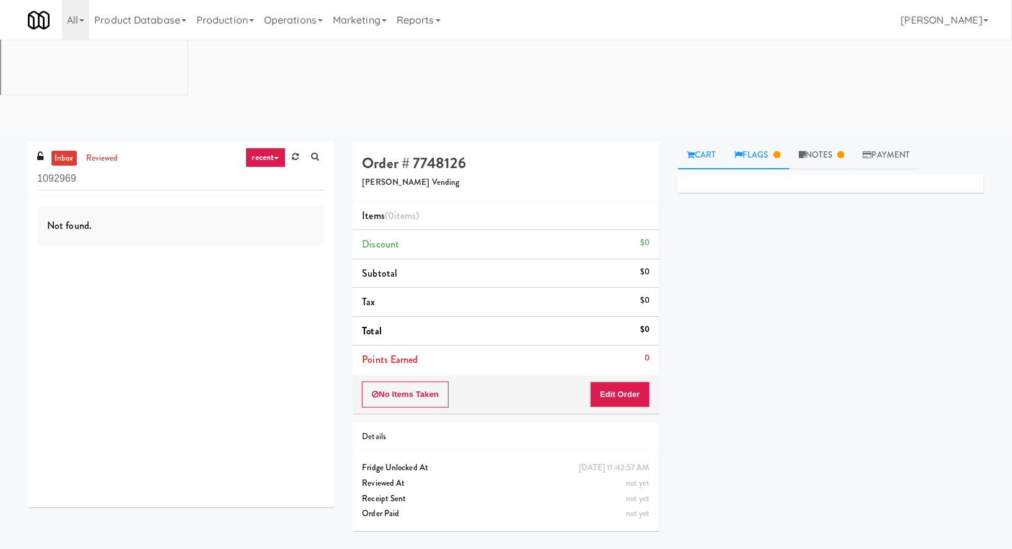
click at [774, 141] on link "Flags" at bounding box center [757, 155] width 64 height 28
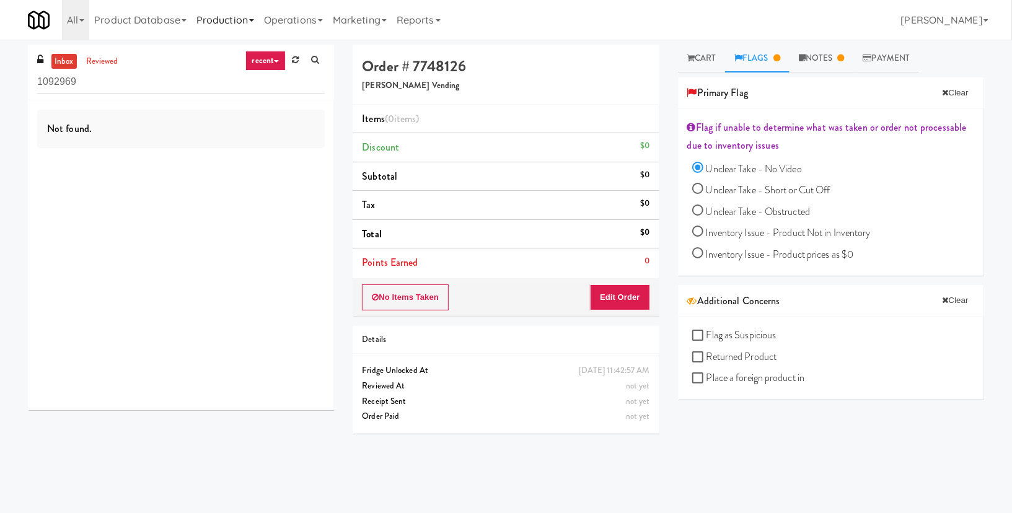
click at [229, 20] on link "Production" at bounding box center [226, 20] width 68 height 40
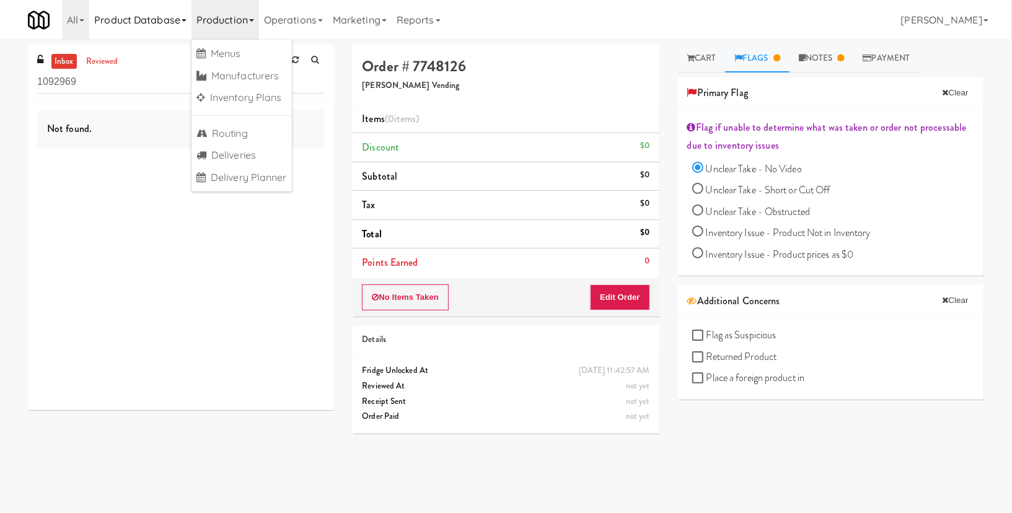
click at [167, 22] on link "Product Database" at bounding box center [140, 20] width 102 height 40
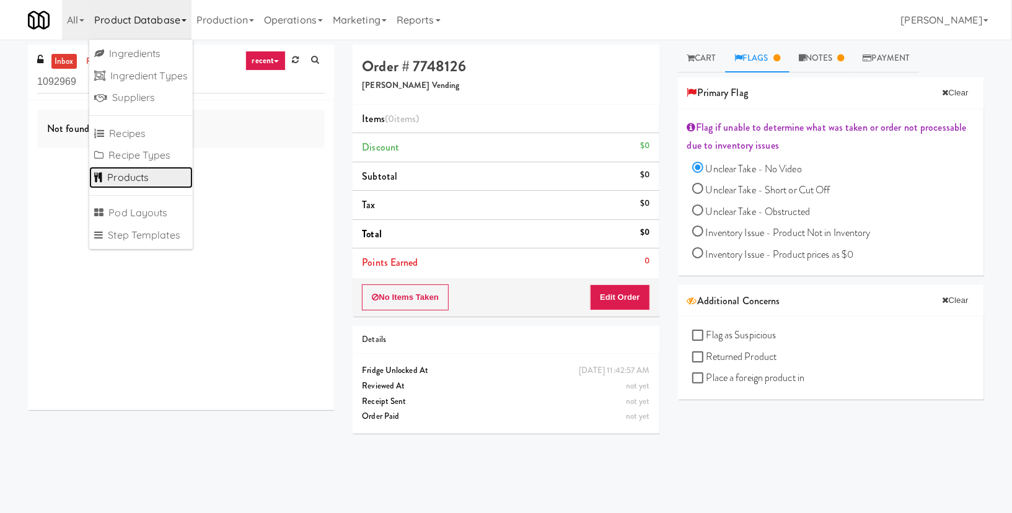
click at [157, 179] on link "Products" at bounding box center [141, 178] width 104 height 22
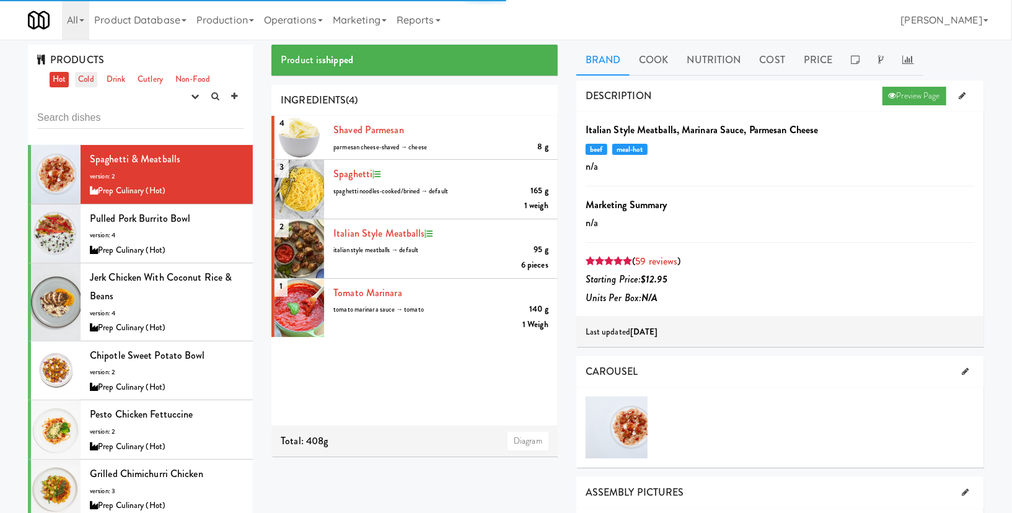
click at [92, 81] on link "Cold" at bounding box center [86, 79] width 22 height 15
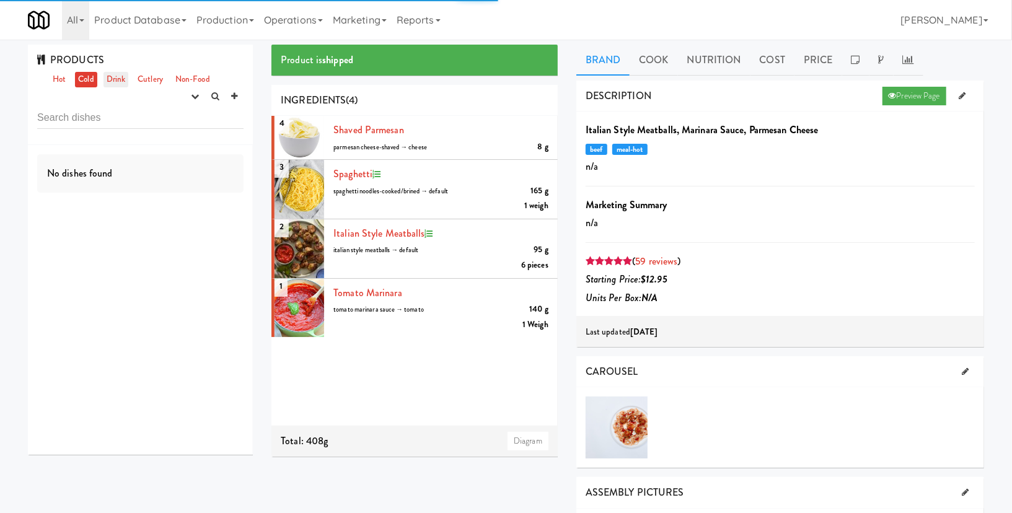
click at [117, 81] on link "Drink" at bounding box center [116, 79] width 25 height 15
click at [84, 81] on link "Cold" at bounding box center [86, 79] width 22 height 15
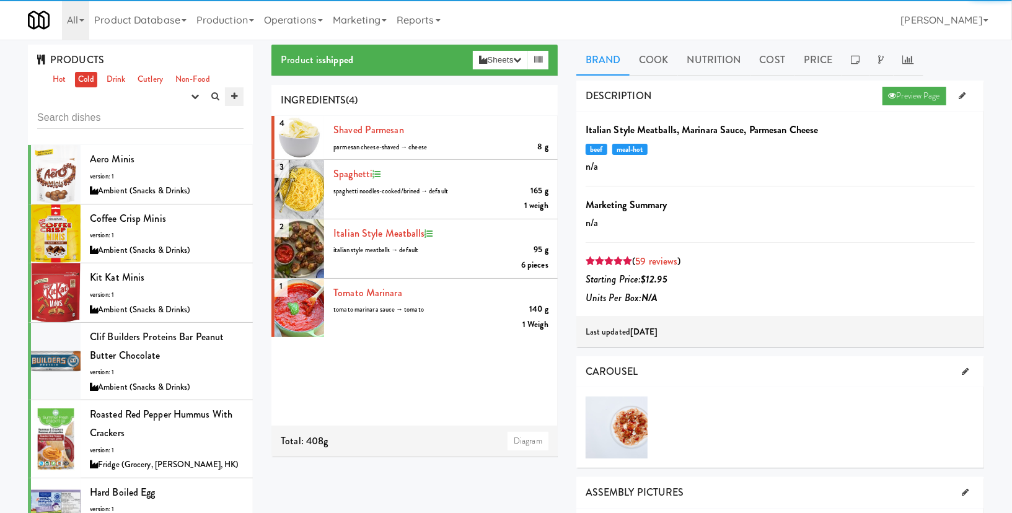
click at [233, 95] on icon at bounding box center [234, 96] width 6 height 8
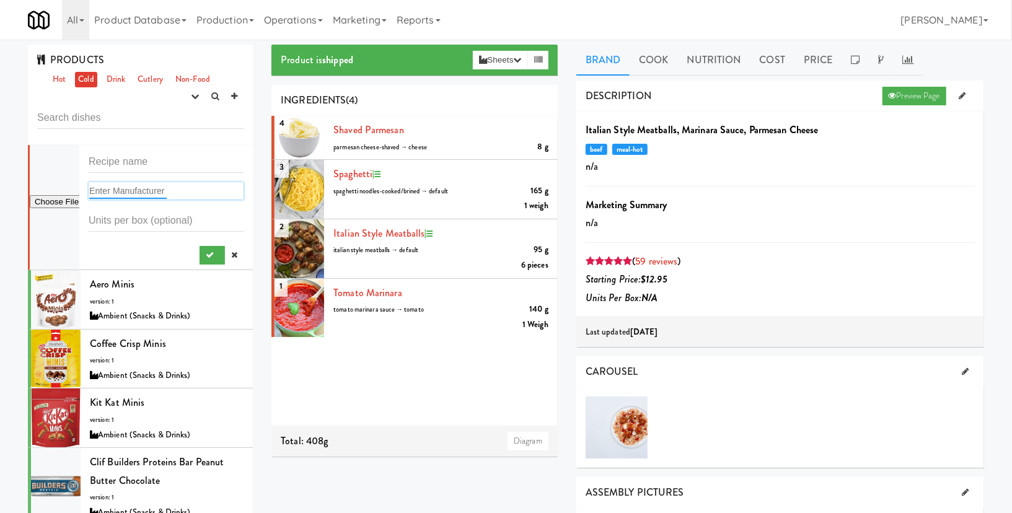
click at [110, 190] on input "text" at bounding box center [127, 191] width 77 height 16
click at [66, 206] on input "file" at bounding box center [55, 202] width 50 height 15
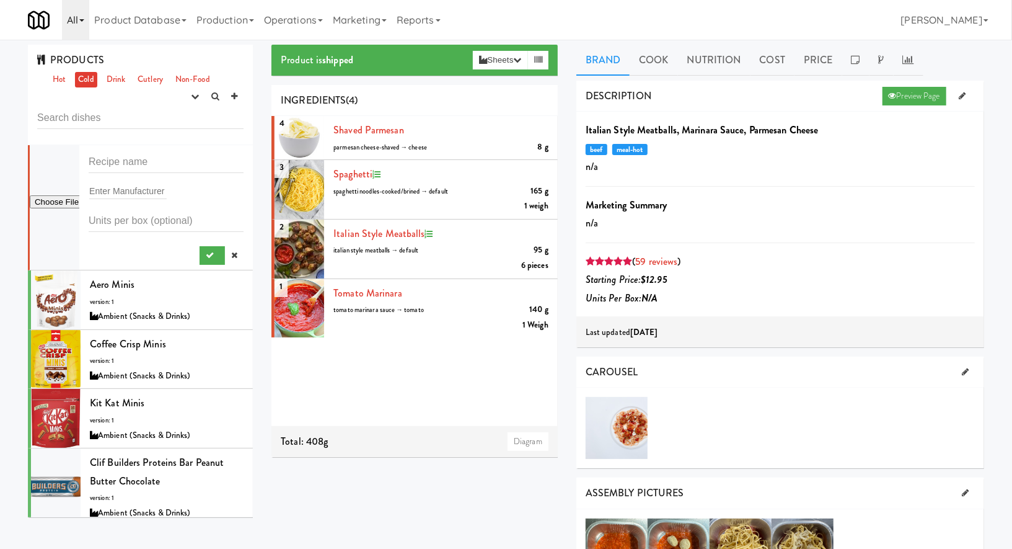
click at [79, 26] on link "All" at bounding box center [75, 20] width 27 height 40
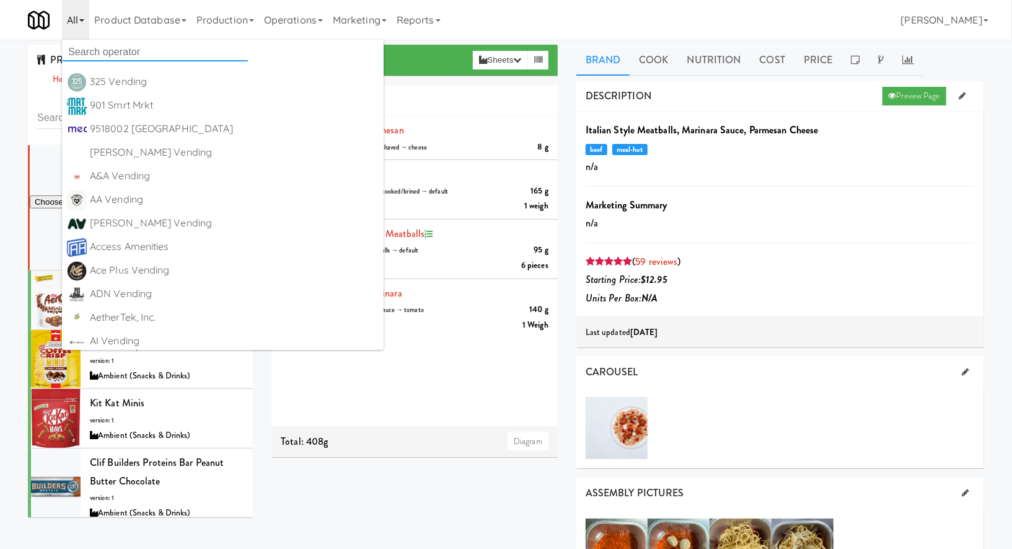
click at [84, 54] on input "text" at bounding box center [155, 52] width 186 height 19
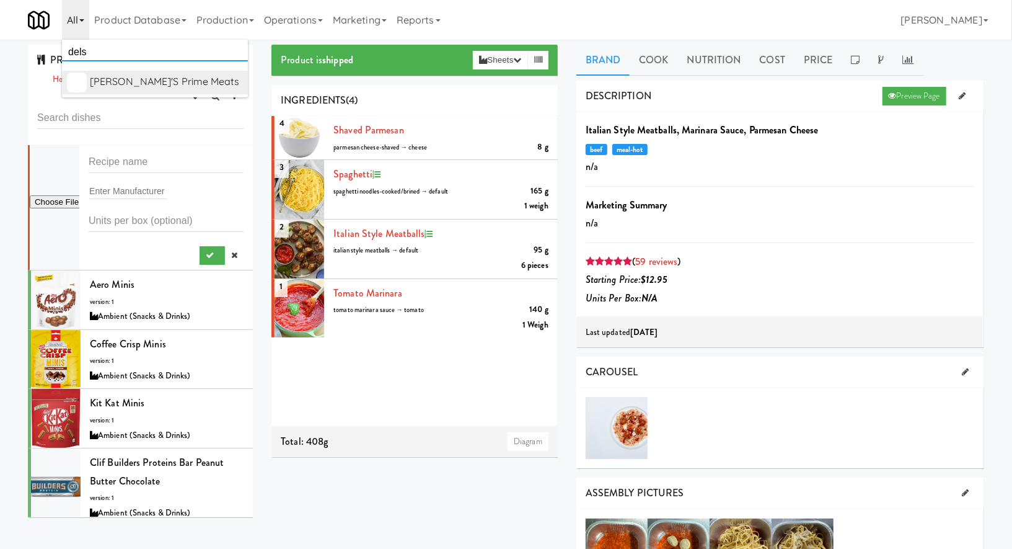
type input "dels"
click at [133, 86] on div "[PERSON_NAME]'s Prime Meats" at bounding box center [166, 82] width 153 height 19
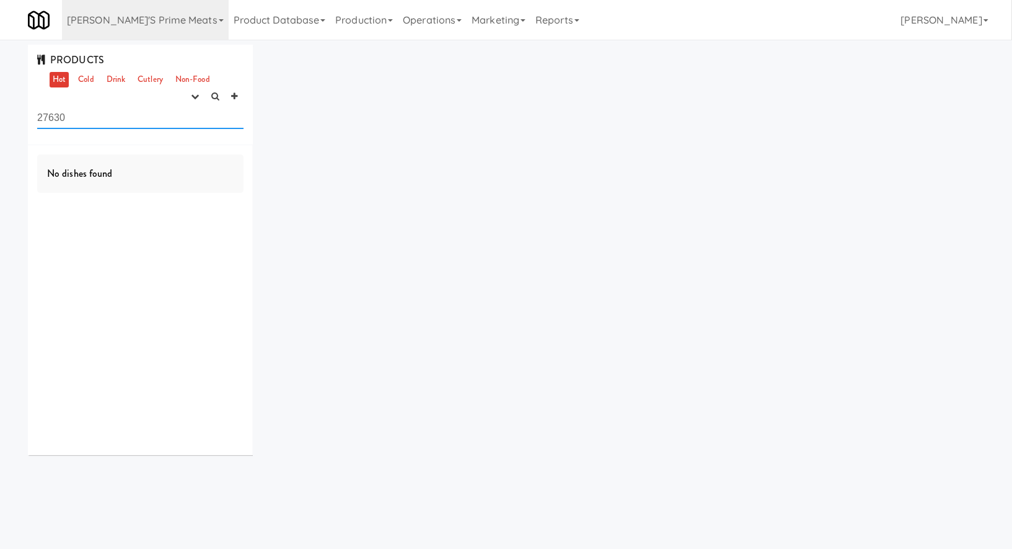
click at [111, 110] on input "27630" at bounding box center [140, 117] width 206 height 23
click at [95, 79] on link "Cold" at bounding box center [86, 79] width 22 height 15
click at [108, 116] on input "text" at bounding box center [140, 117] width 206 height 23
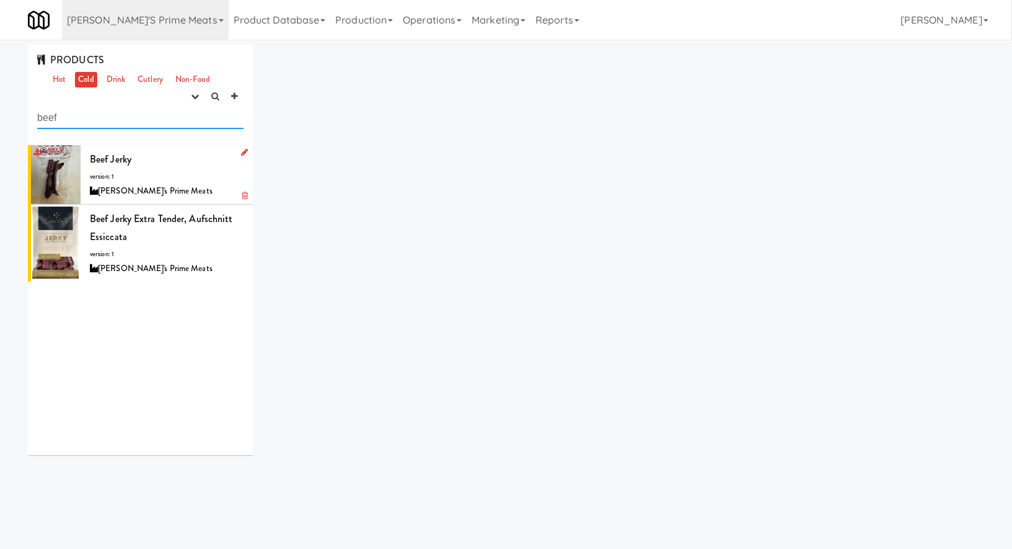
type input "beef"
click at [243, 154] on icon at bounding box center [244, 152] width 7 height 8
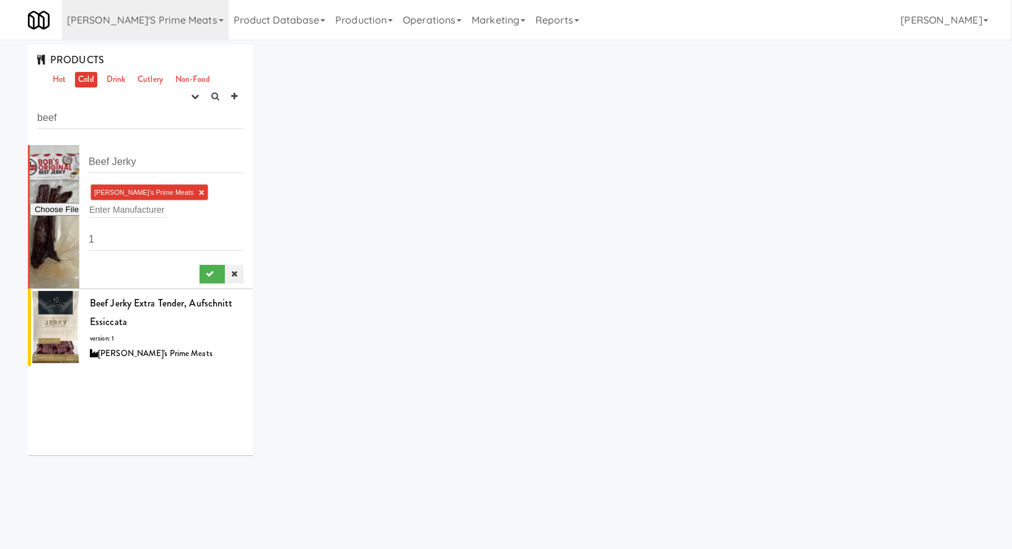
click at [231, 275] on icon at bounding box center [234, 274] width 6 height 8
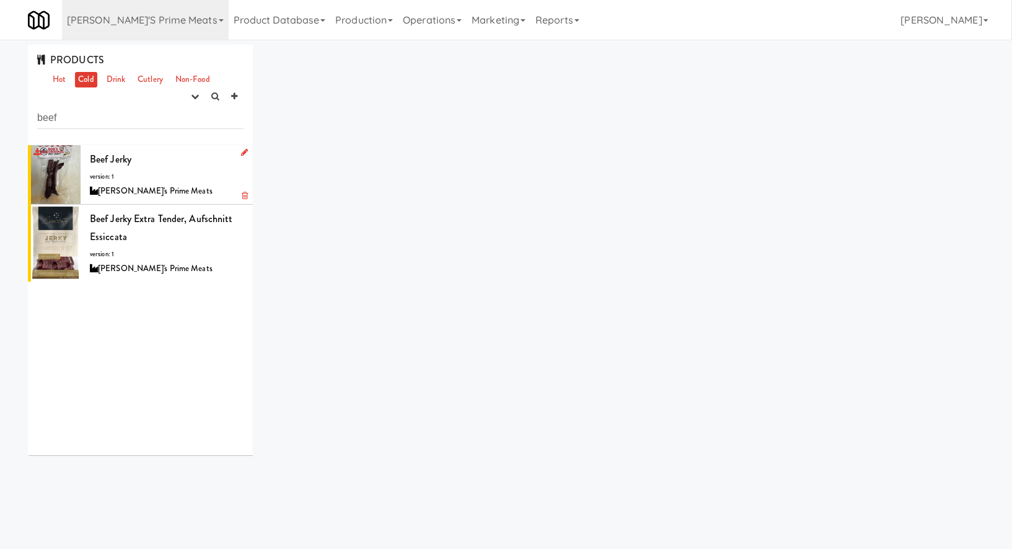
click at [69, 169] on div at bounding box center [56, 174] width 50 height 59
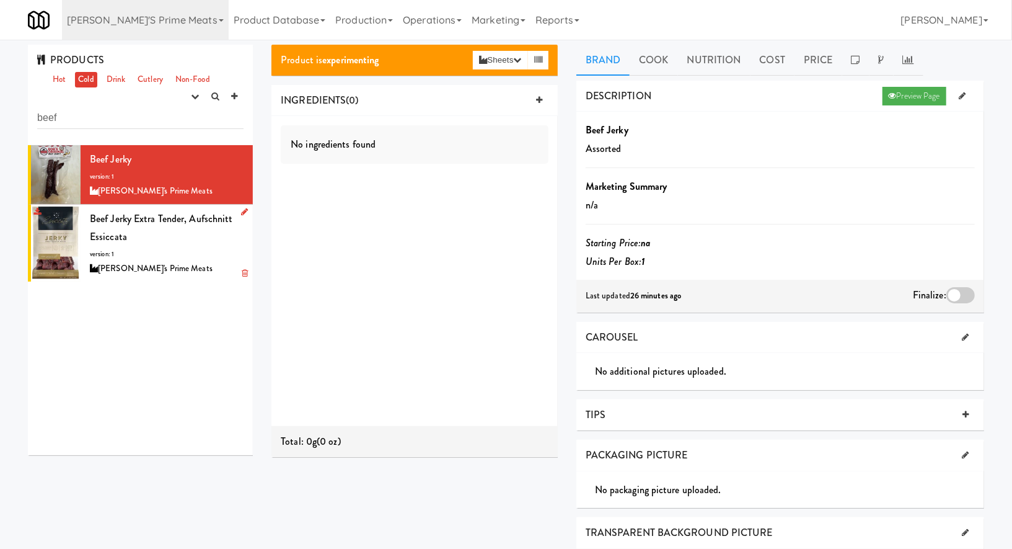
click at [185, 257] on div "Beef Jerky Extra Tender, Aufschnitt Essiccata version: 1 Delski's Prime Meats" at bounding box center [167, 243] width 154 height 67
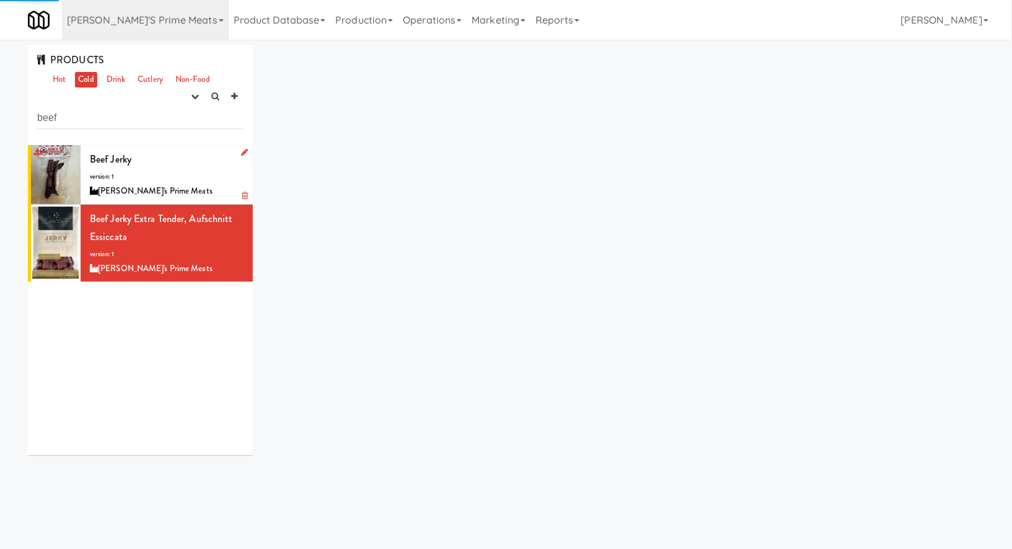
click at [202, 167] on div "Beef Jerky version: 1 Delski's Prime Meats" at bounding box center [167, 174] width 154 height 49
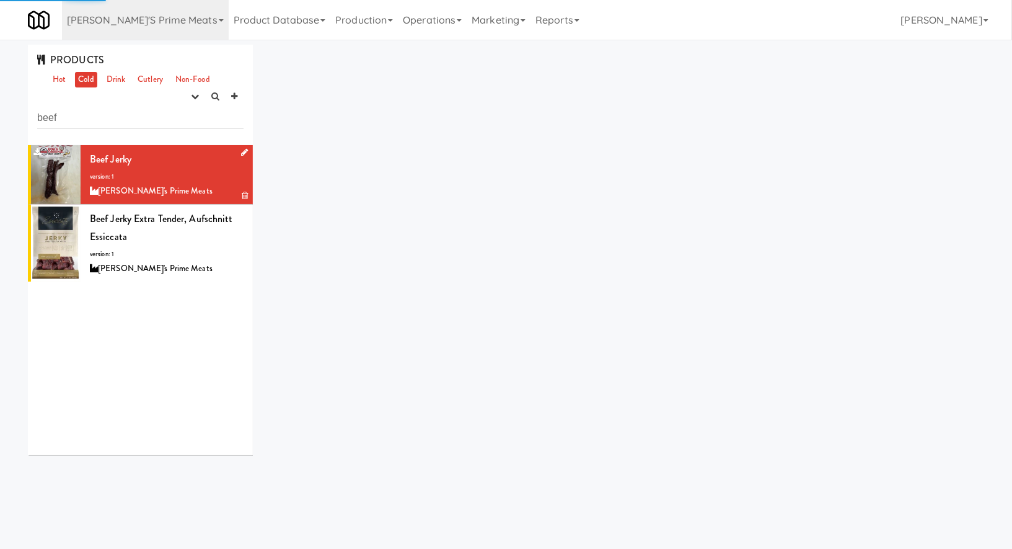
click at [241, 153] on icon at bounding box center [244, 152] width 7 height 8
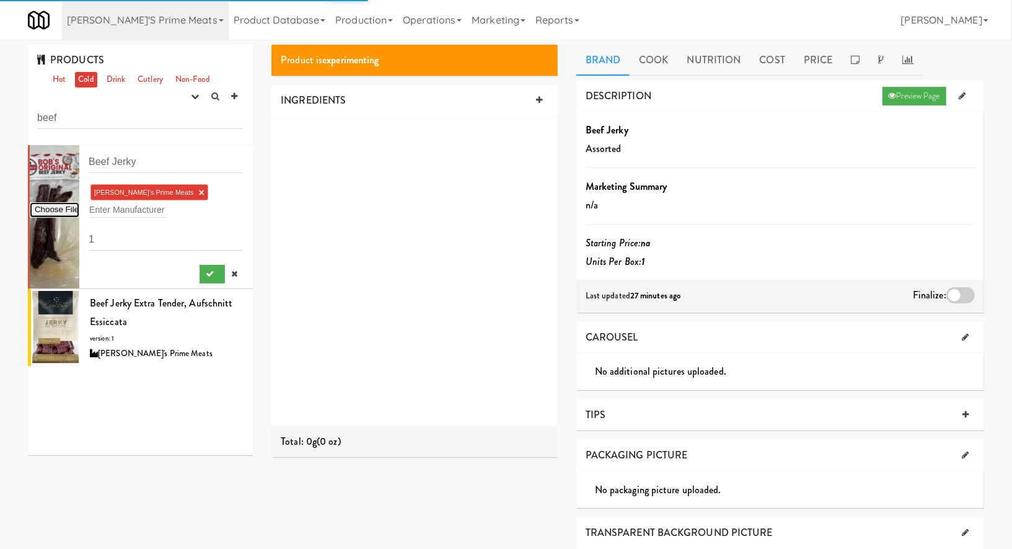
click at [71, 205] on input "file" at bounding box center [55, 209] width 50 height 15
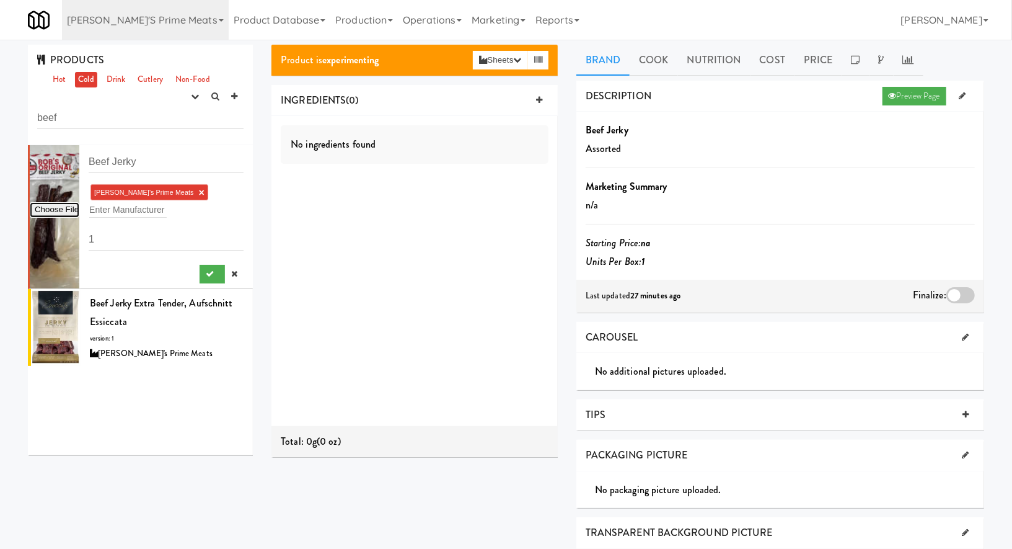
type input "C:\fakepath\Jerky front.jpeg"
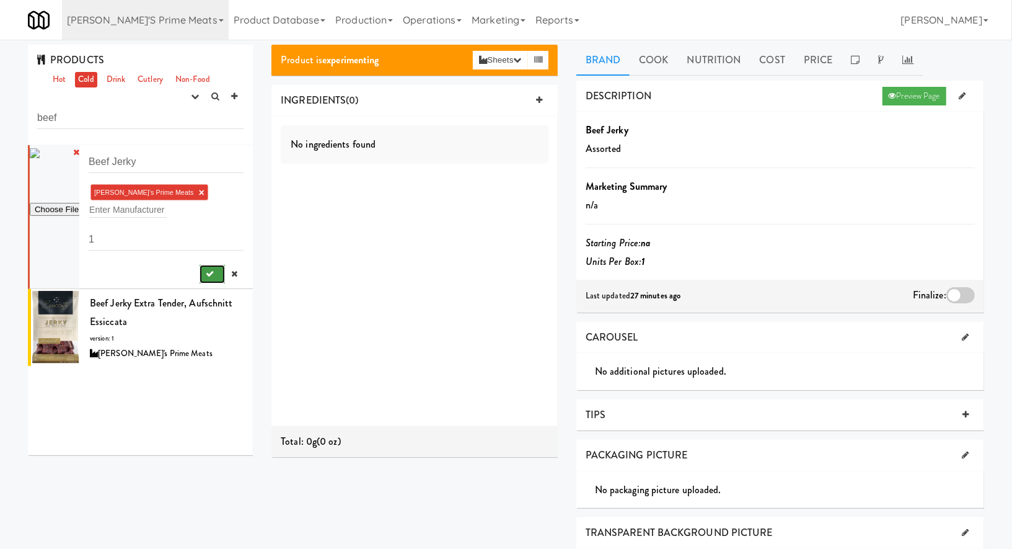
click at [213, 278] on button "submit" at bounding box center [212, 274] width 25 height 19
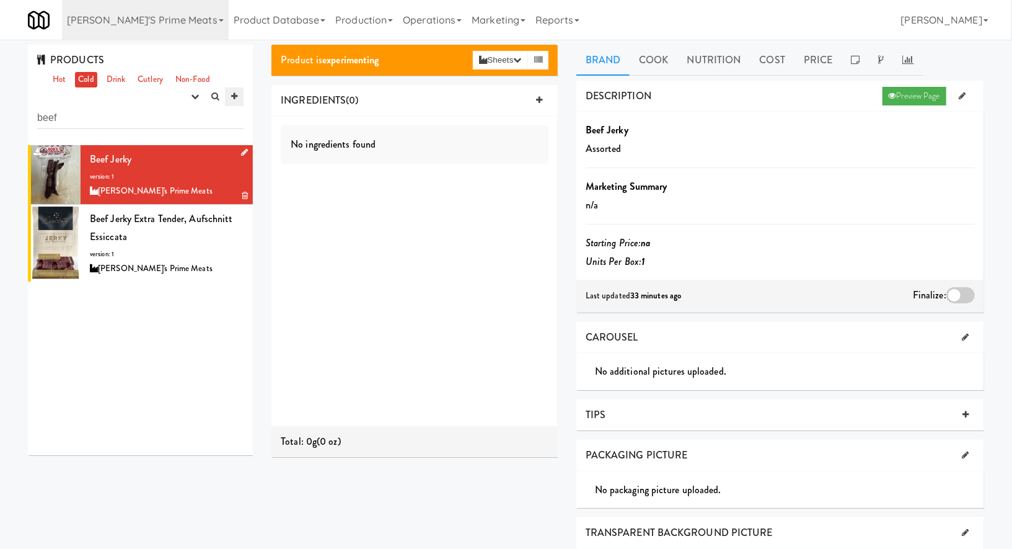
click at [234, 99] on icon at bounding box center [234, 96] width 6 height 8
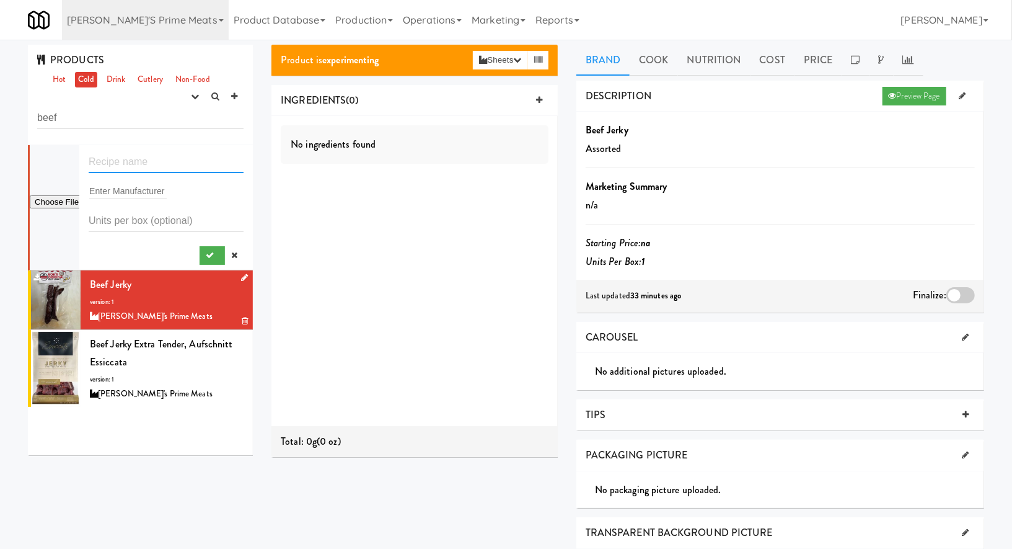
click at [142, 164] on input "text" at bounding box center [166, 161] width 155 height 23
type input "Beef Sticks"
click at [64, 200] on input "file" at bounding box center [55, 202] width 50 height 15
type input "C:\fakepath\Beef Sticks.jpeg"
click at [210, 255] on icon "submit" at bounding box center [210, 255] width 8 height 8
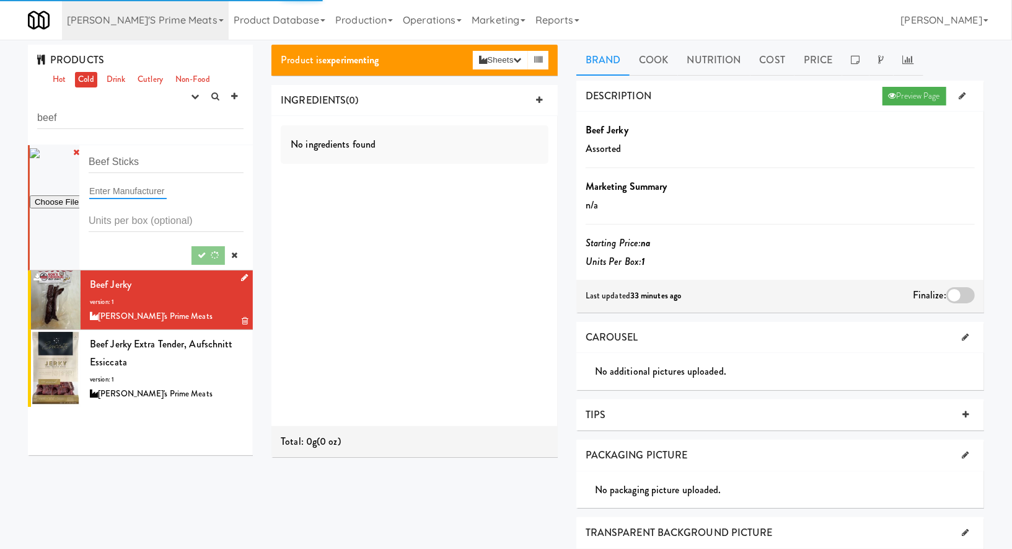
click at [134, 192] on input "text" at bounding box center [127, 191] width 77 height 16
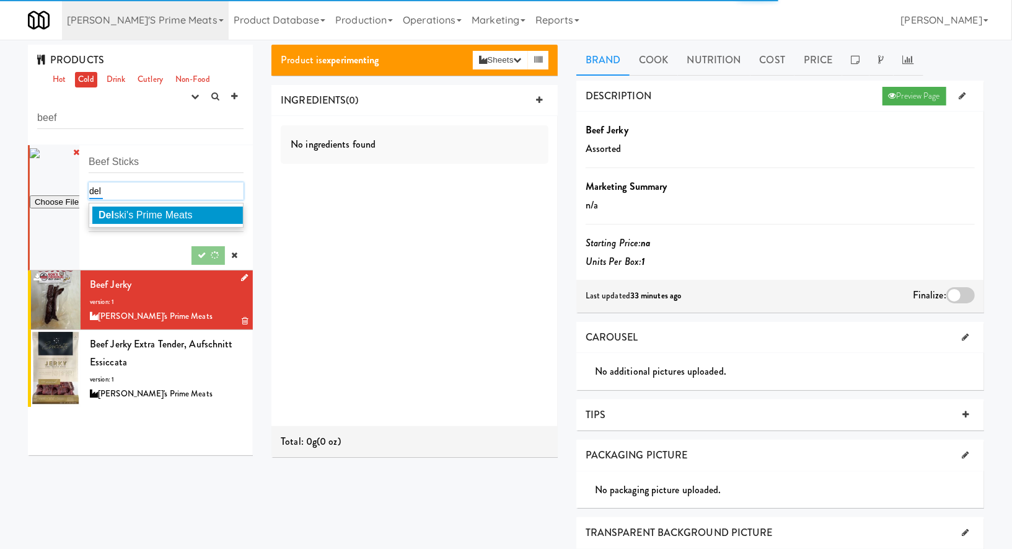
type input "del"
click at [148, 210] on span "Del ski's Prime Meats" at bounding box center [146, 215] width 94 height 11
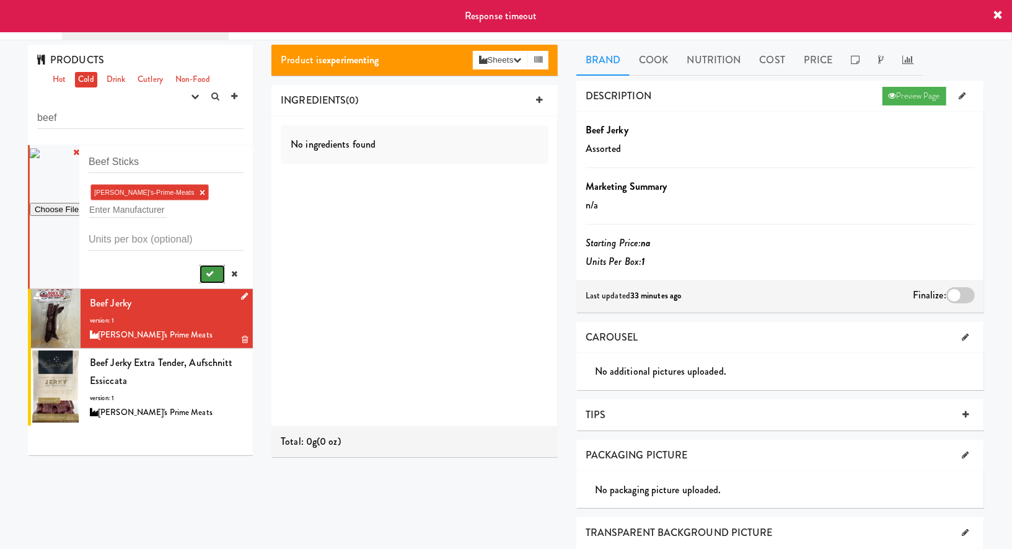
click at [212, 280] on button "submit" at bounding box center [212, 274] width 25 height 19
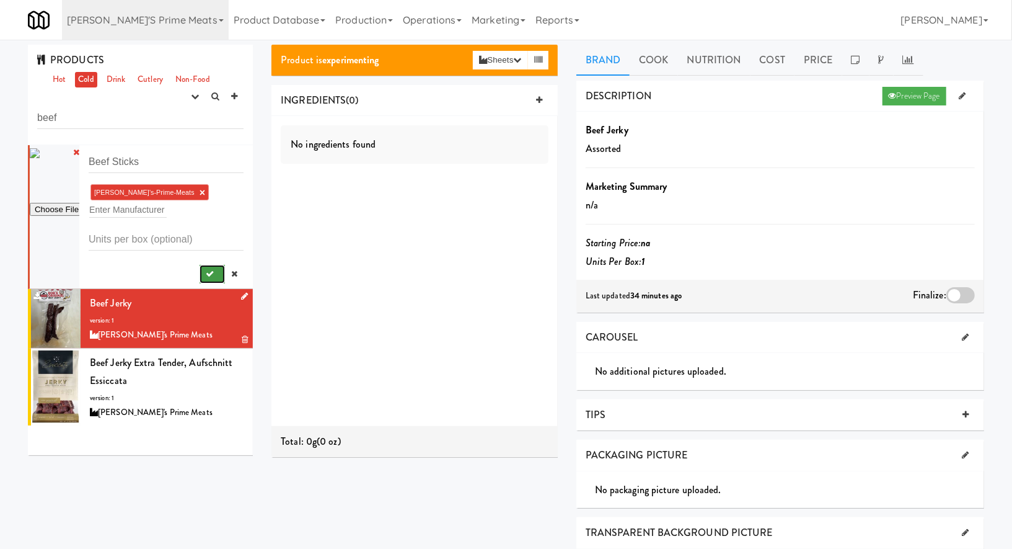
click at [212, 273] on icon "submit" at bounding box center [210, 274] width 8 height 8
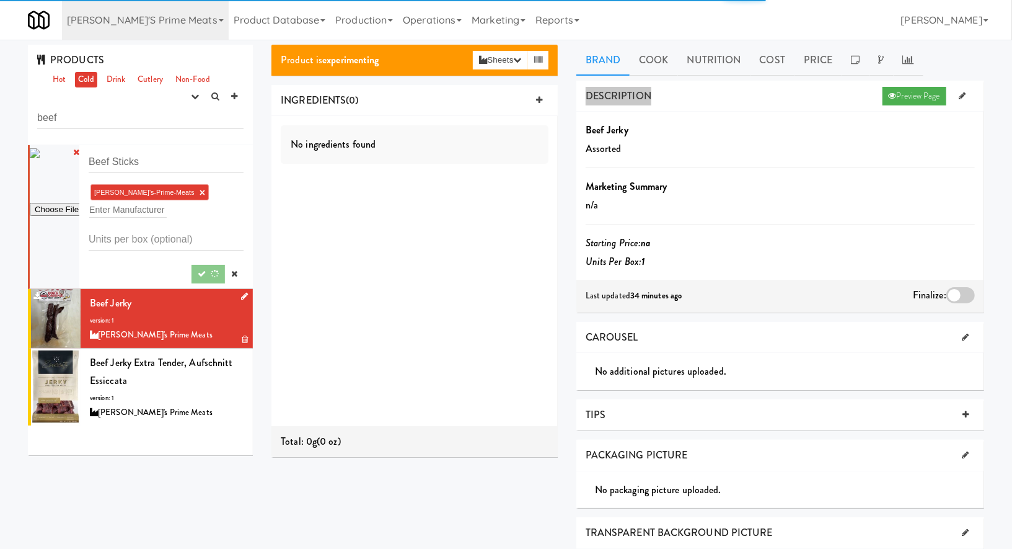
drag, startPoint x: 904, startPoint y: 51, endPoint x: 899, endPoint y: 79, distance: 27.7
click at [899, 79] on div "Brand Cook Nutrition Cost Price DESCRIPTION Preview Page Beef Jerky Assorted Ma…" at bounding box center [780, 409] width 426 height 728
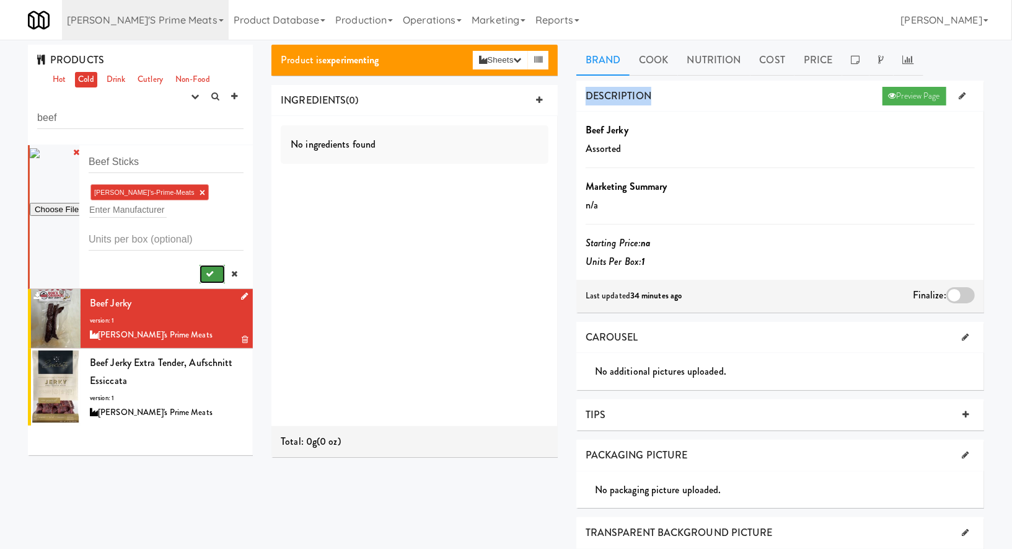
click at [216, 272] on button "submit" at bounding box center [212, 274] width 25 height 19
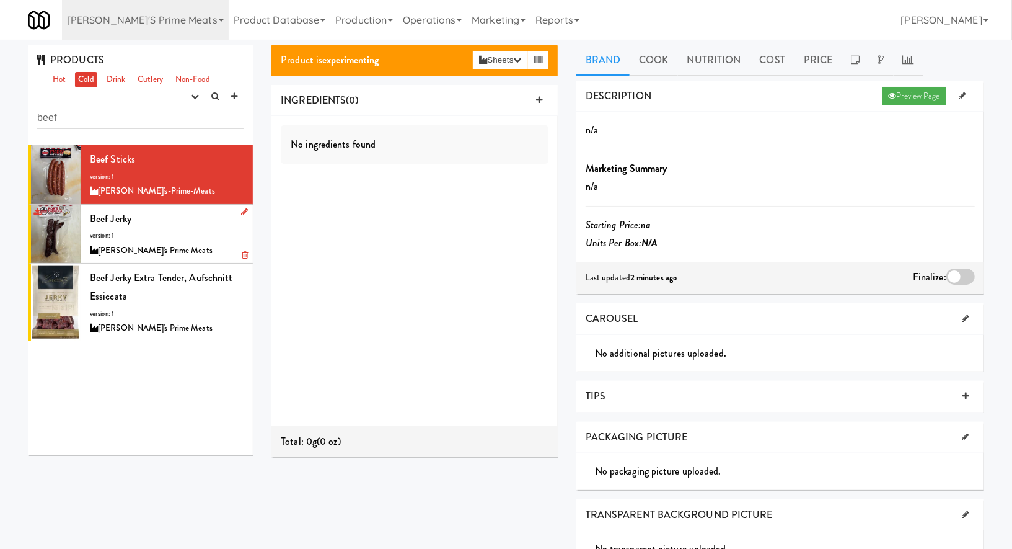
click at [188, 228] on div "Beef Jerky version: 1 Delski's Prime Meats" at bounding box center [167, 234] width 154 height 49
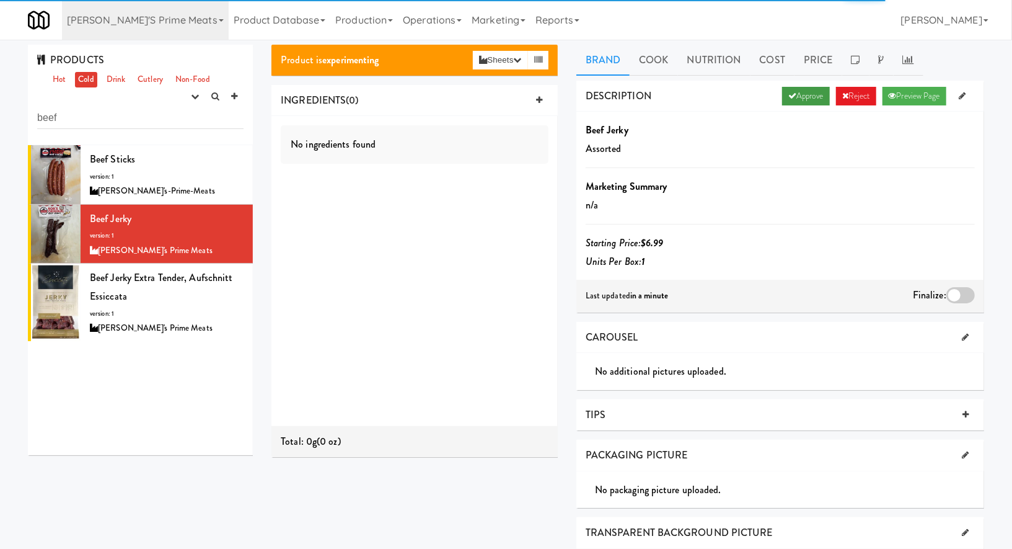
click at [817, 94] on link "Approve" at bounding box center [806, 96] width 48 height 19
click at [960, 297] on div at bounding box center [961, 295] width 29 height 16
click at [0, 0] on input "checkbox" at bounding box center [0, 0] width 0 height 0
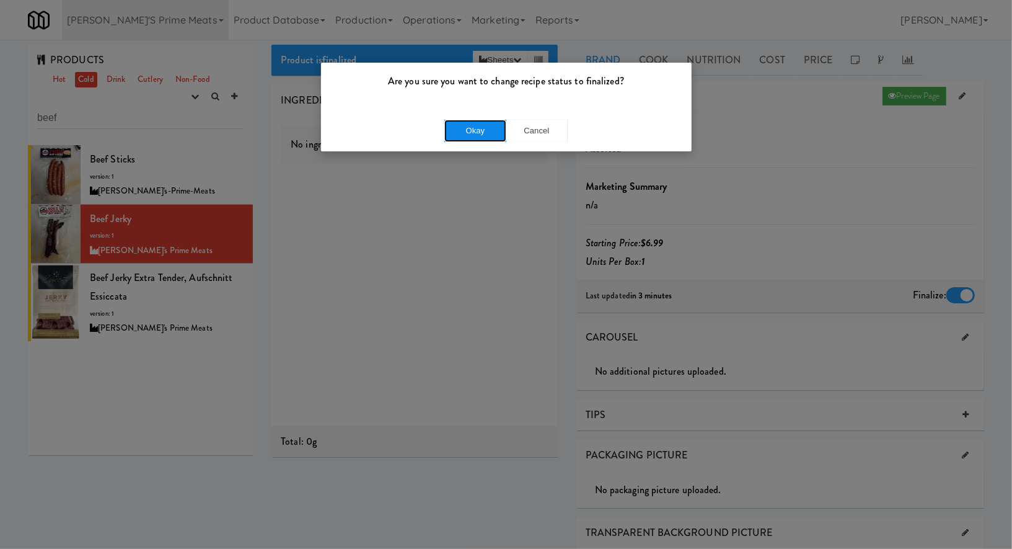
click at [495, 124] on button "Okay" at bounding box center [475, 131] width 62 height 22
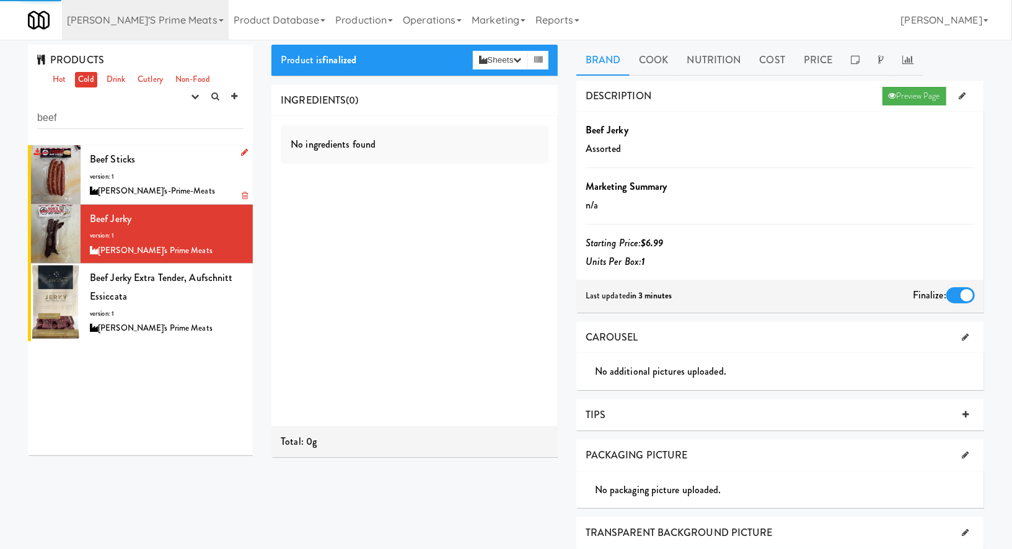
click at [151, 163] on div "Beef Sticks version: 1 Delski's-Prime-Meats" at bounding box center [167, 174] width 154 height 49
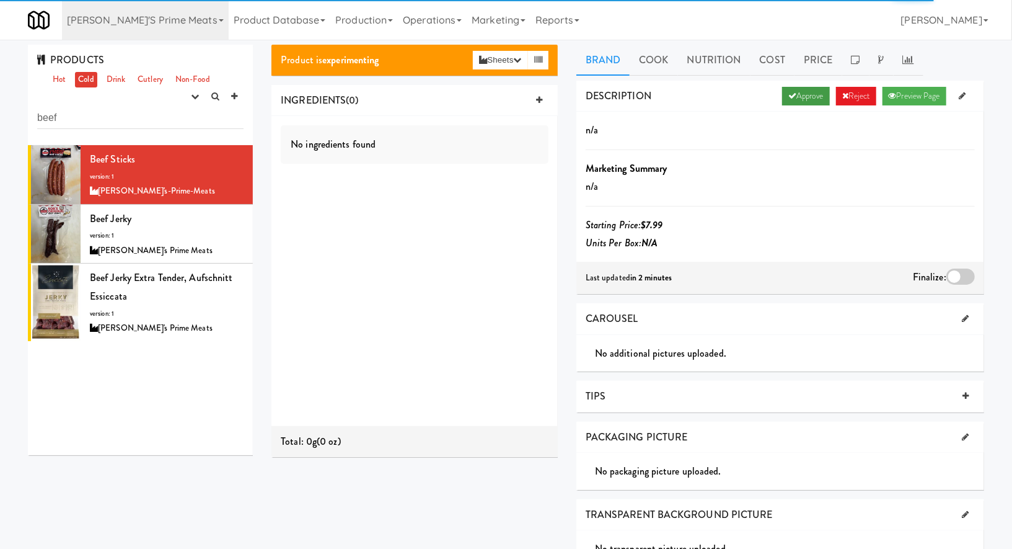
click at [793, 92] on link "Approve" at bounding box center [806, 96] width 48 height 19
click at [963, 271] on div at bounding box center [961, 276] width 29 height 16
click at [0, 0] on input "checkbox" at bounding box center [0, 0] width 0 height 0
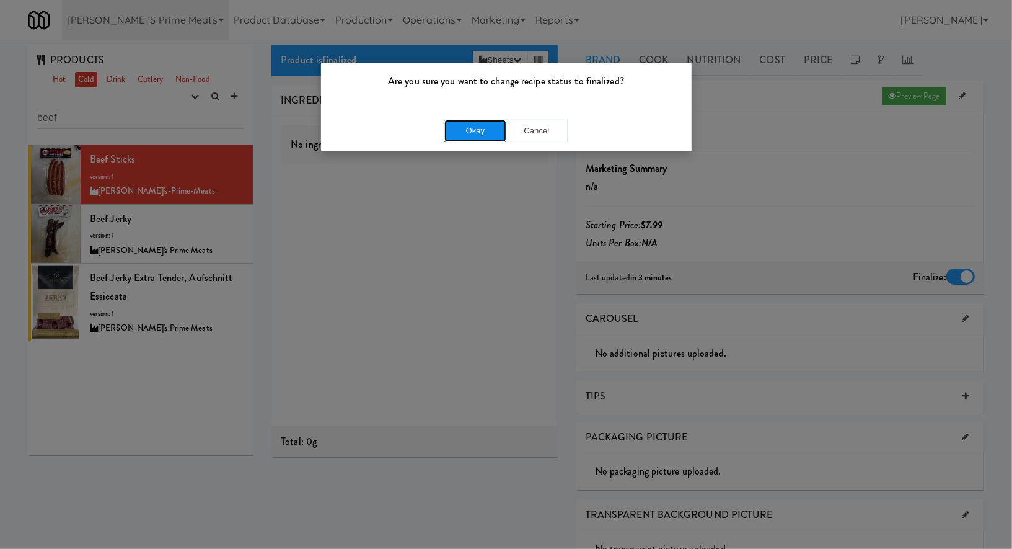
click at [489, 121] on button "Okay" at bounding box center [475, 131] width 62 height 22
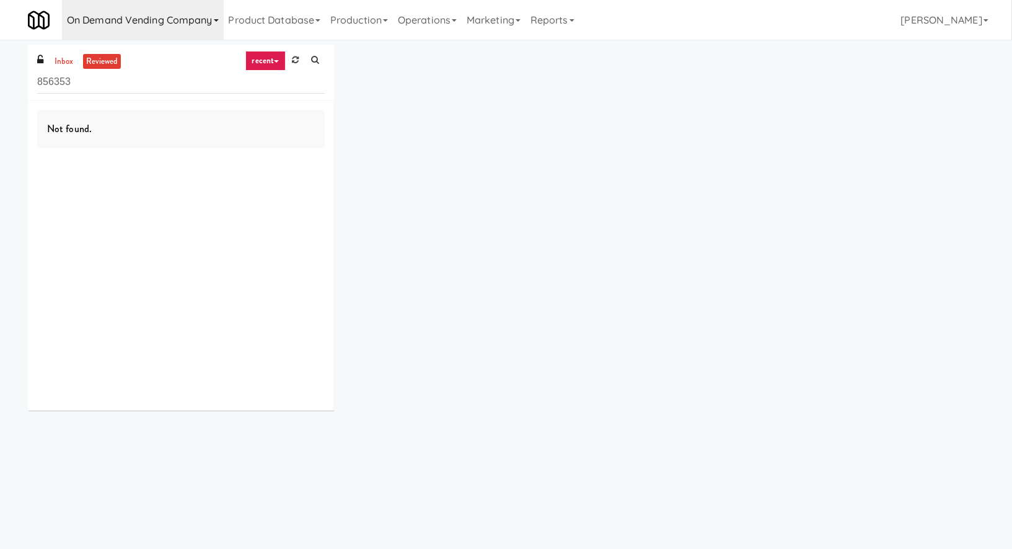
click at [197, 20] on link "On Demand Vending Company" at bounding box center [143, 20] width 162 height 40
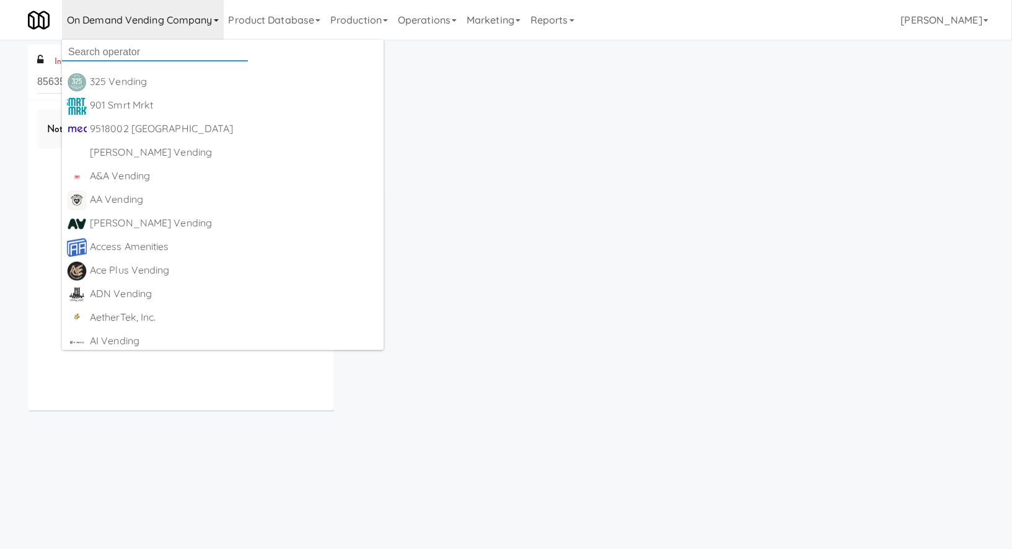
click at [108, 53] on input "text" at bounding box center [155, 52] width 186 height 19
type input "all"
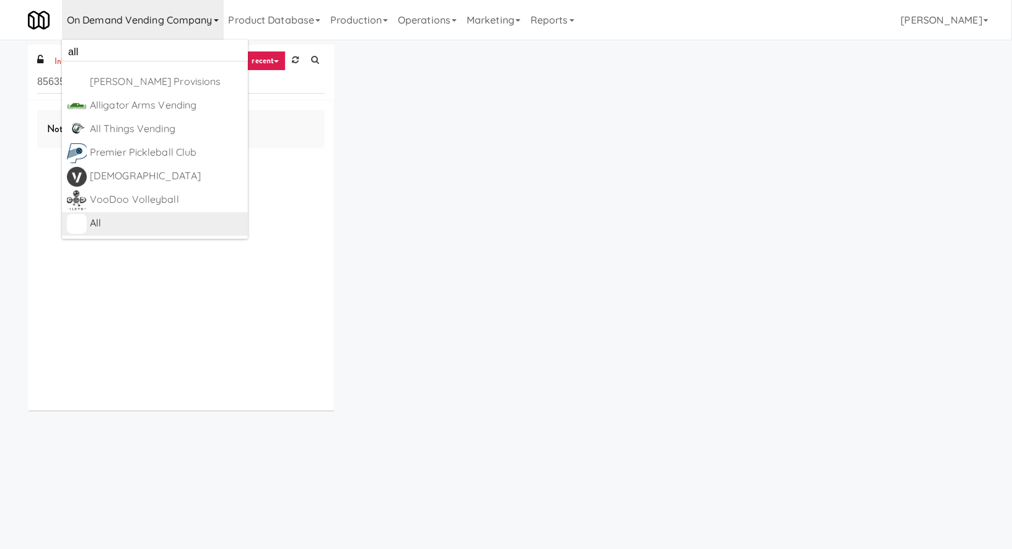
click at [111, 228] on div "All" at bounding box center [166, 223] width 153 height 19
